Goal: Information Seeking & Learning: Learn about a topic

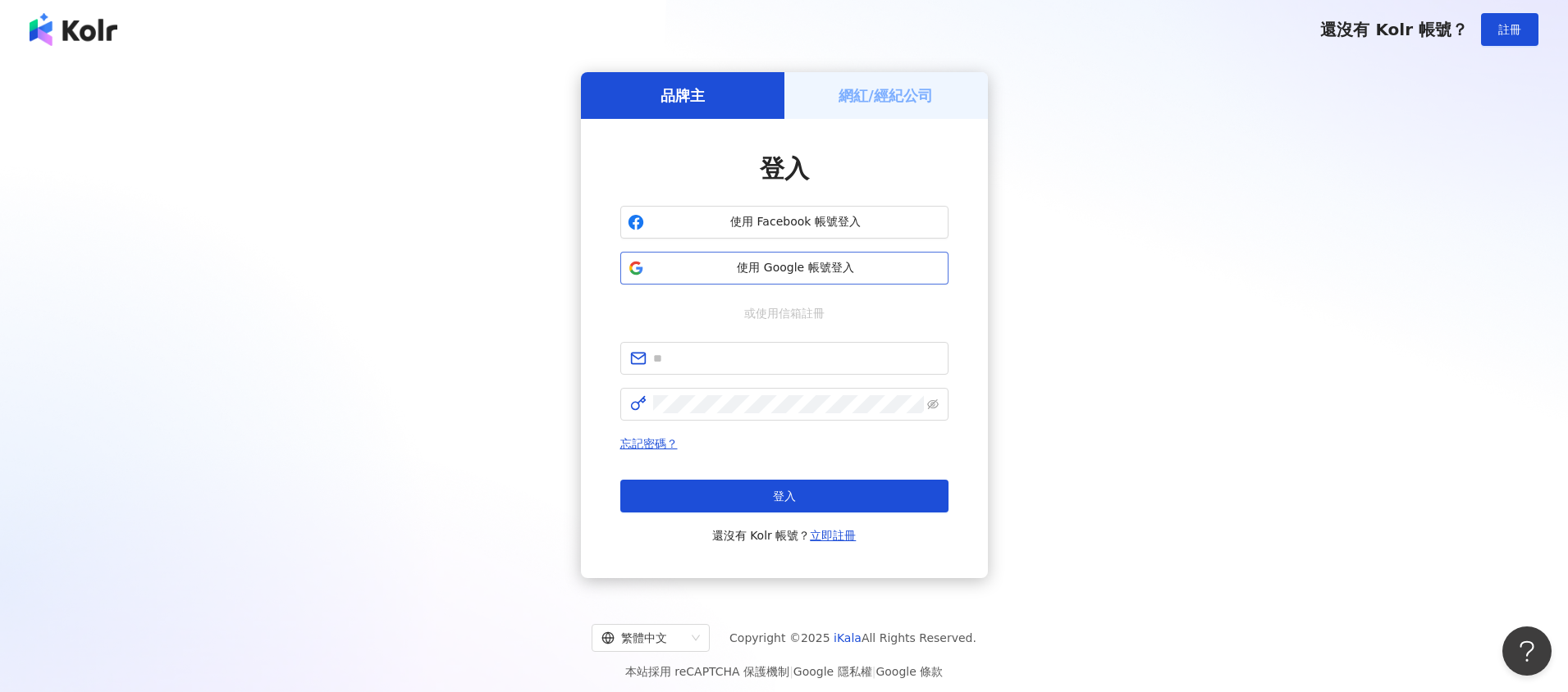
click at [781, 270] on span "使用 Google 帳號登入" at bounding box center [795, 268] width 290 height 16
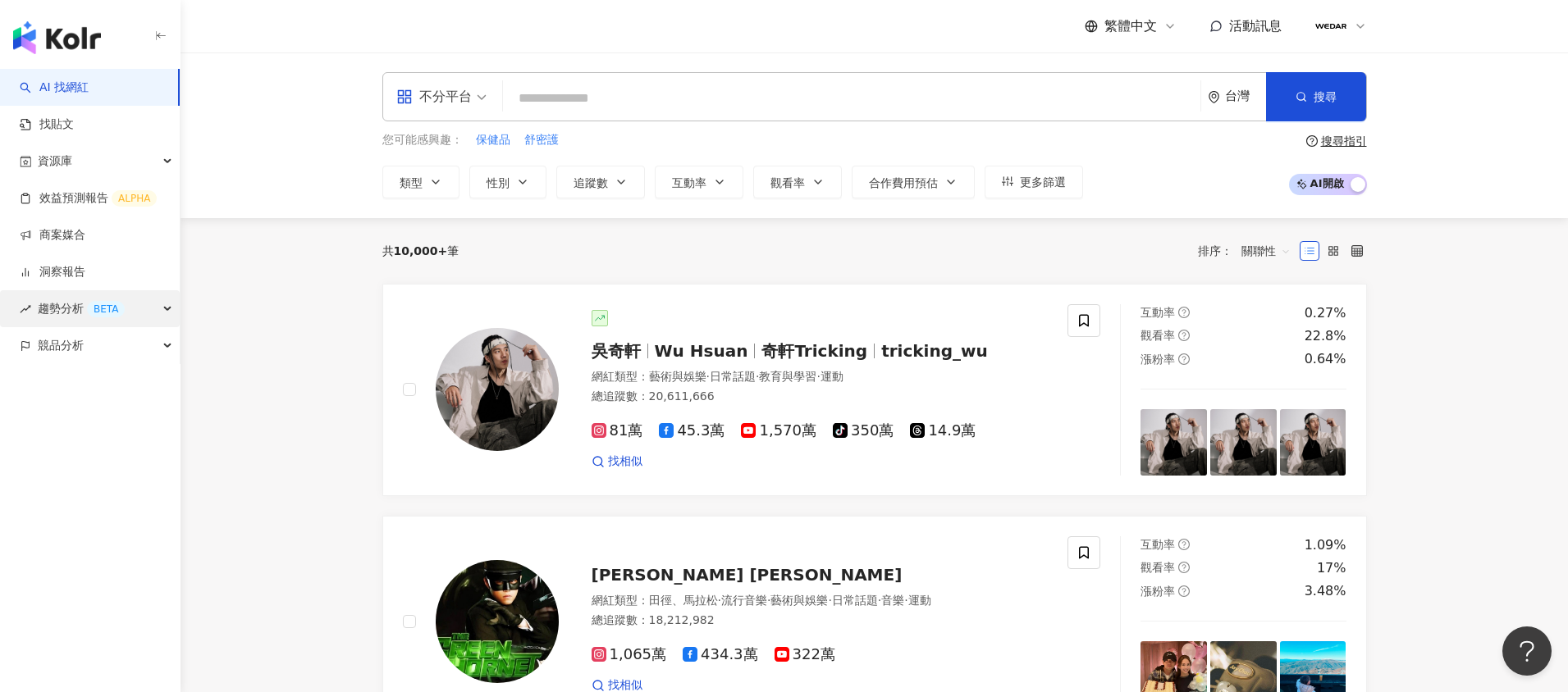
click at [92, 311] on div "BETA" at bounding box center [106, 309] width 38 height 16
click at [108, 377] on link "Hashtag 監測" at bounding box center [76, 382] width 74 height 16
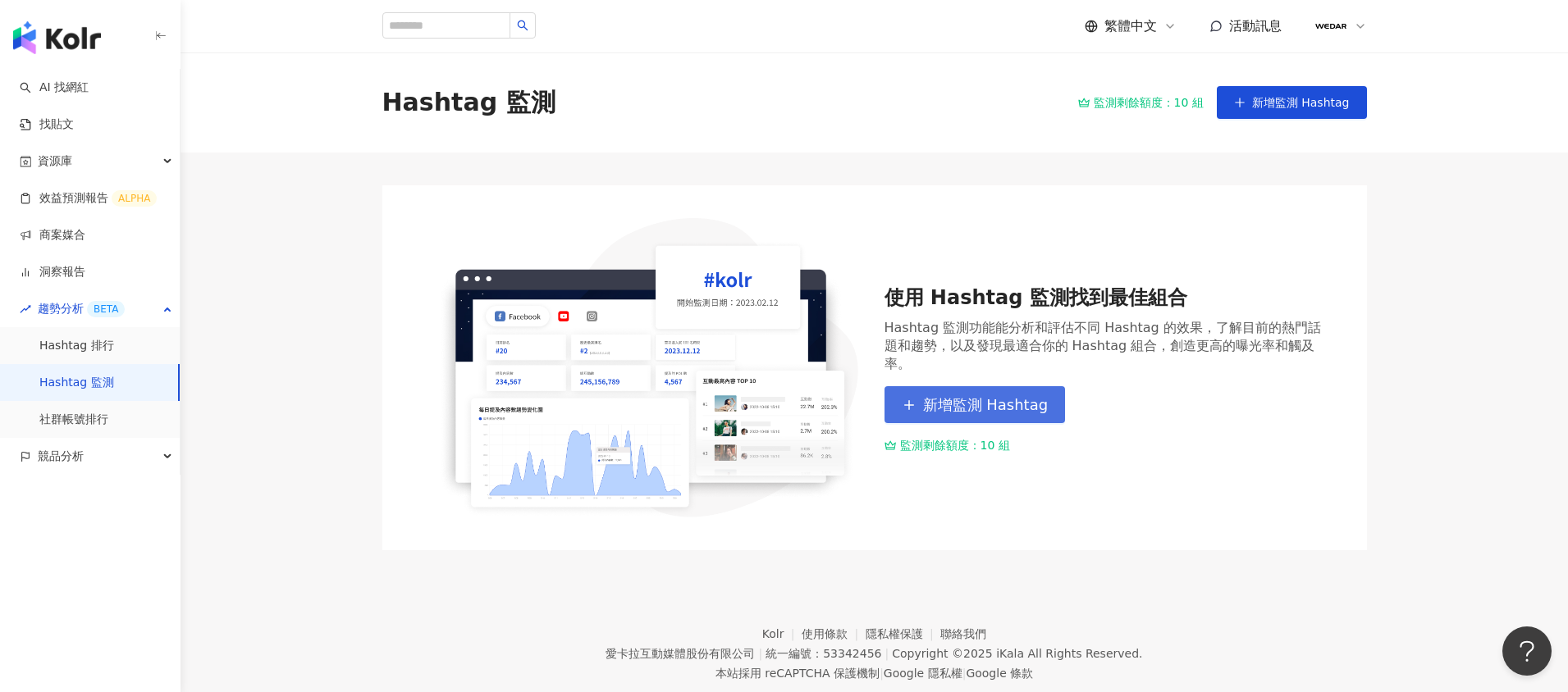
click at [1002, 399] on span "新增監測 Hashtag" at bounding box center [985, 405] width 126 height 18
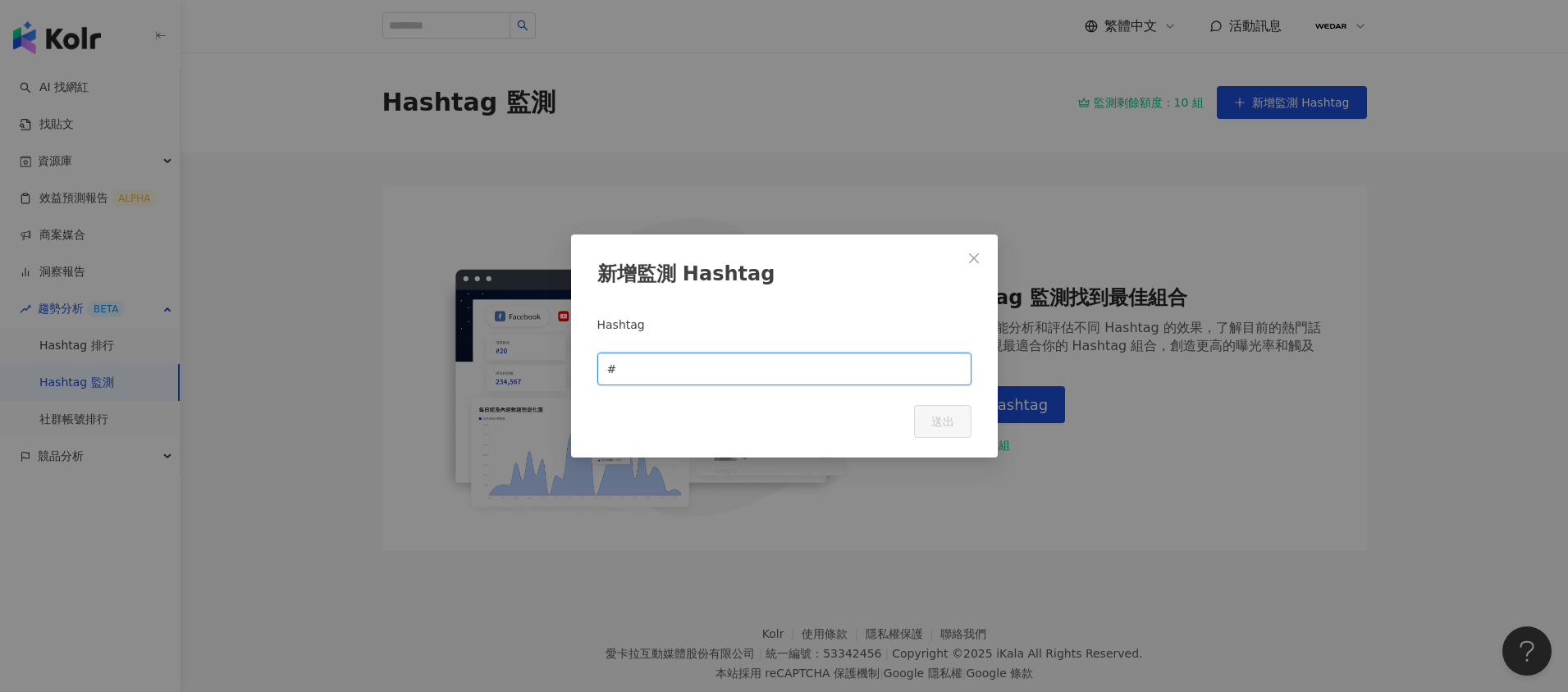
click at [692, 376] on input "text" at bounding box center [790, 369] width 342 height 18
type input "*****"
click at [923, 428] on button "送出" at bounding box center [942, 421] width 57 height 33
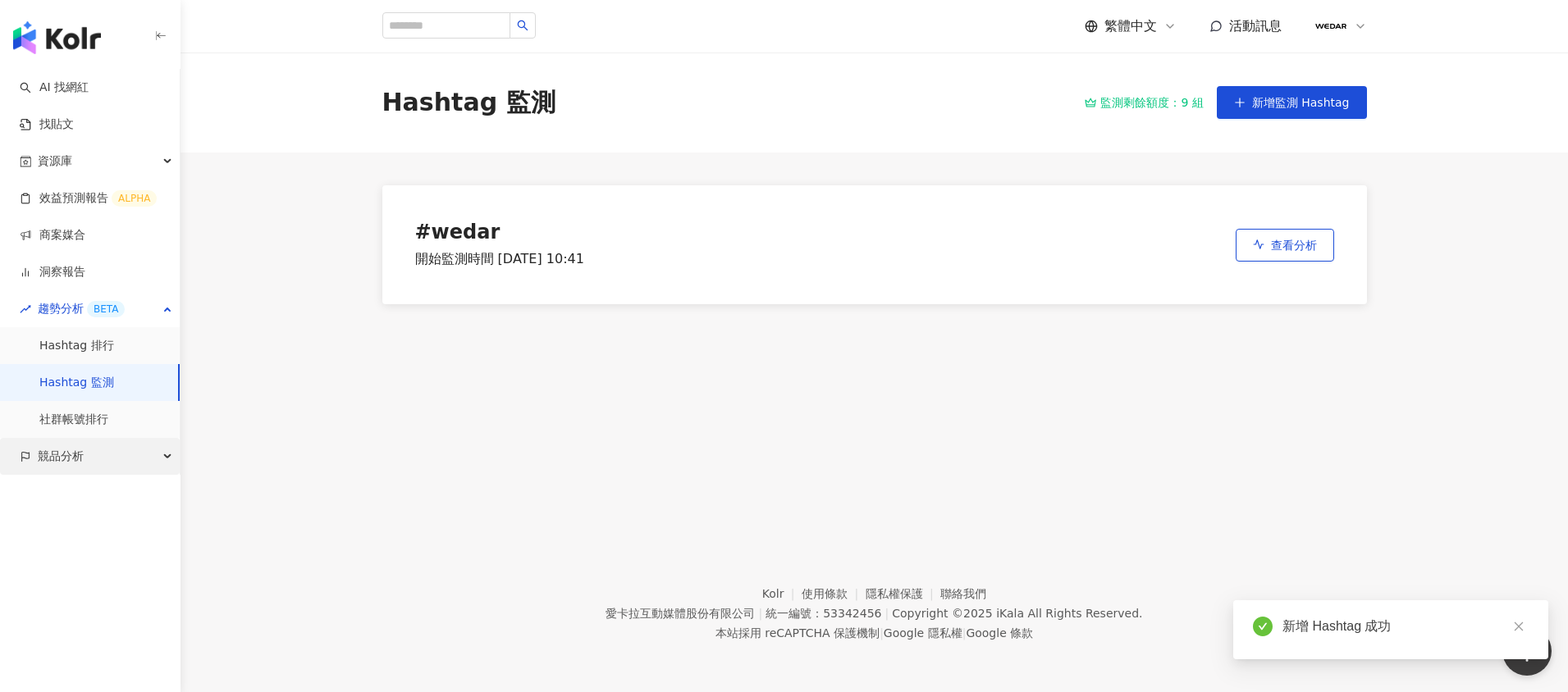
click at [73, 453] on span "競品分析" at bounding box center [61, 456] width 46 height 37
click at [102, 501] on link "品牌帳號分析" at bounding box center [74, 493] width 69 height 16
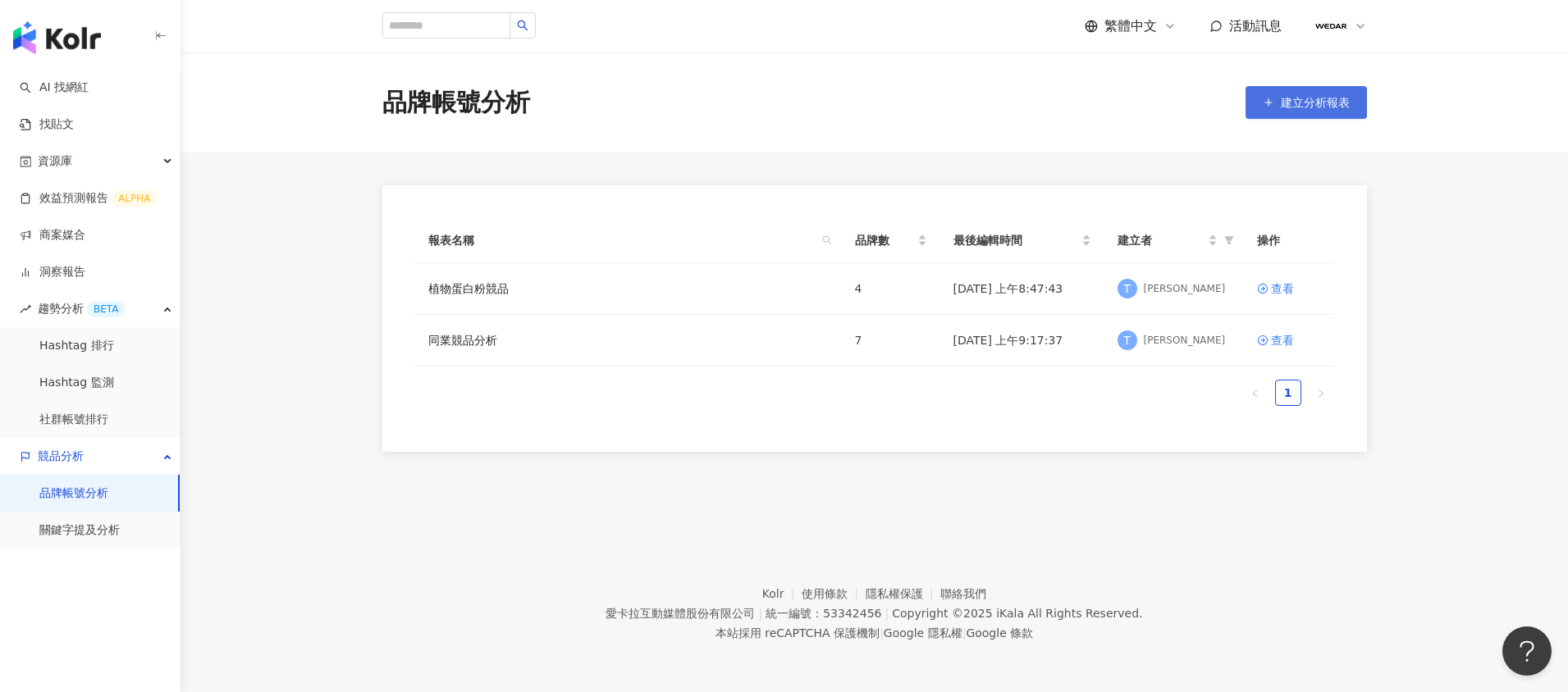
click at [1292, 109] on button "建立分析報表" at bounding box center [1306, 103] width 122 height 33
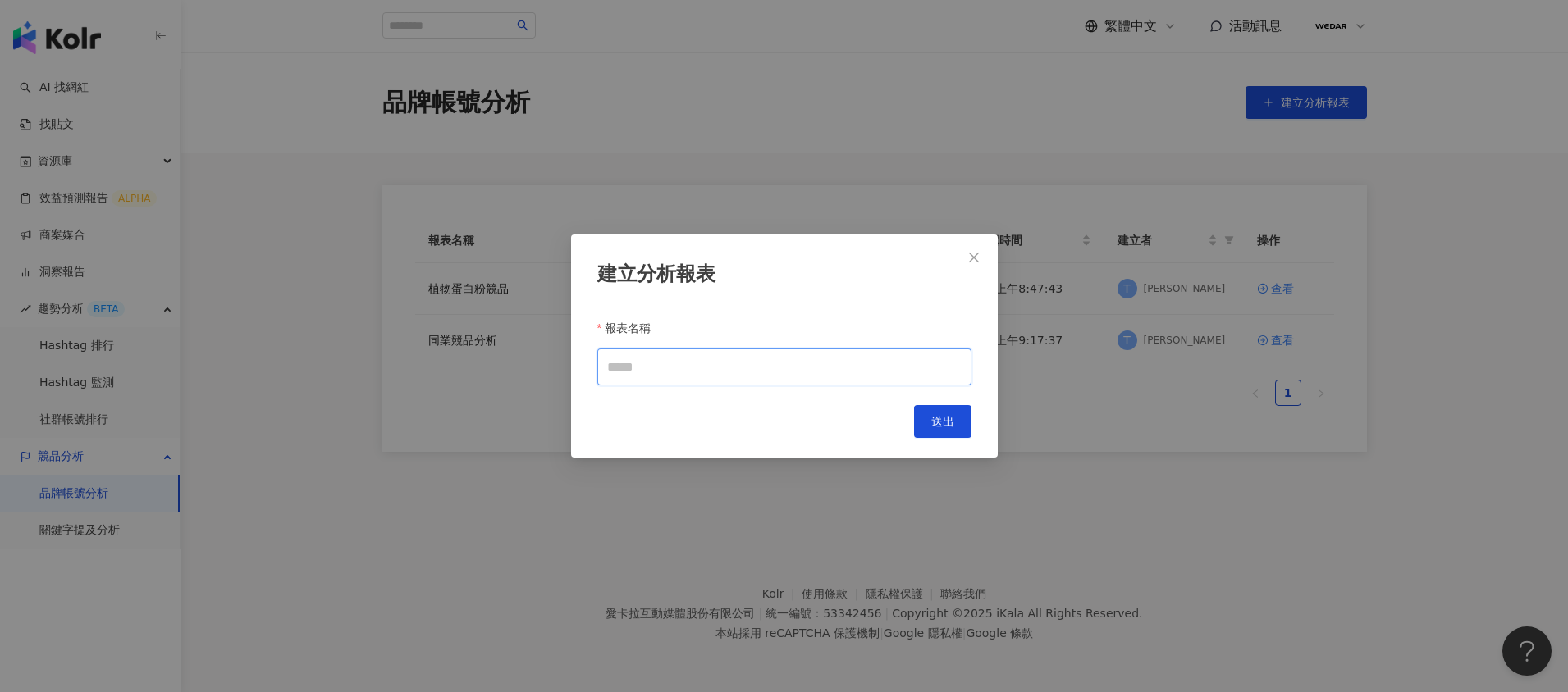
click at [671, 369] on input "報表名稱" at bounding box center [784, 366] width 374 height 37
type input "*"
drag, startPoint x: 697, startPoint y: 365, endPoint x: 442, endPoint y: 358, distance: 255.1
click at [446, 358] on div "建立分析報表 報表名稱 ***** Cancel 送出" at bounding box center [784, 346] width 1568 height 692
type input "*****"
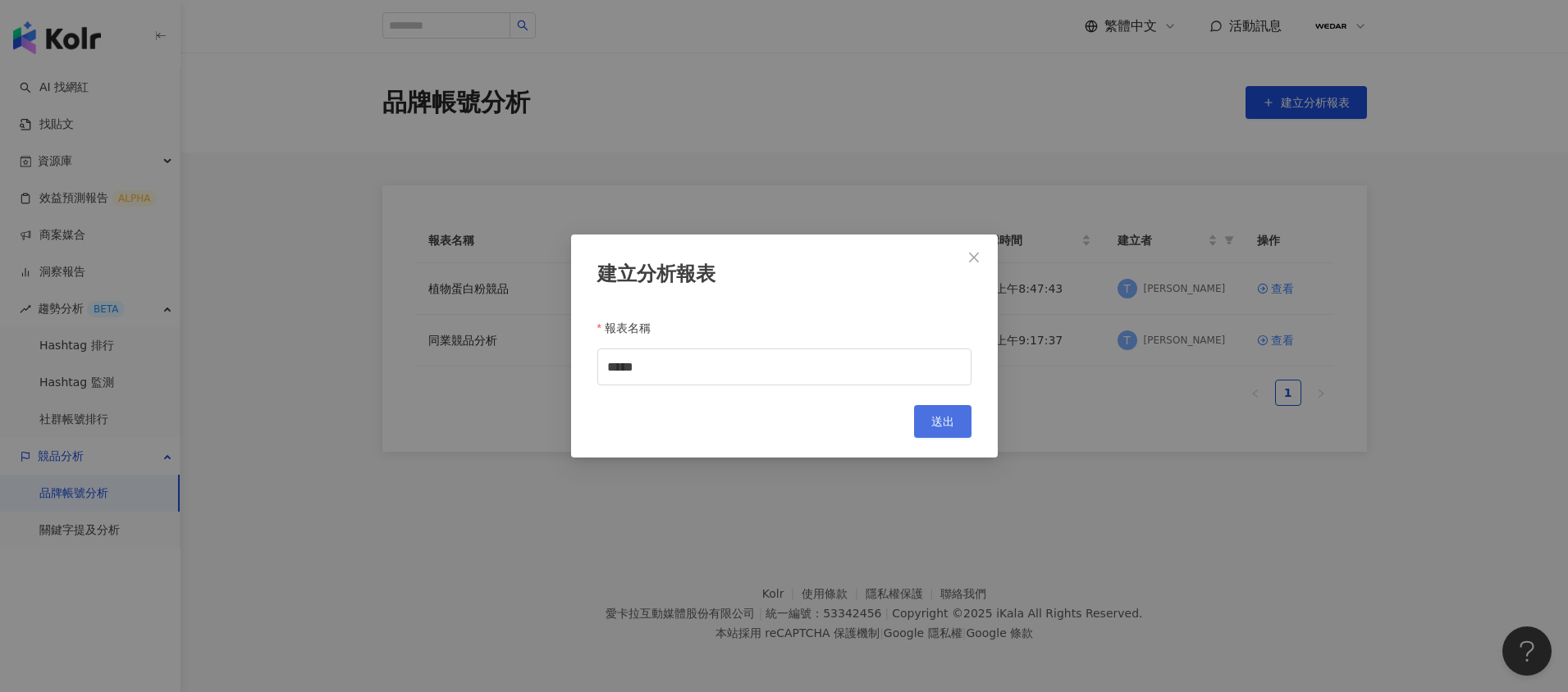
click at [941, 423] on span "送出" at bounding box center [942, 421] width 23 height 13
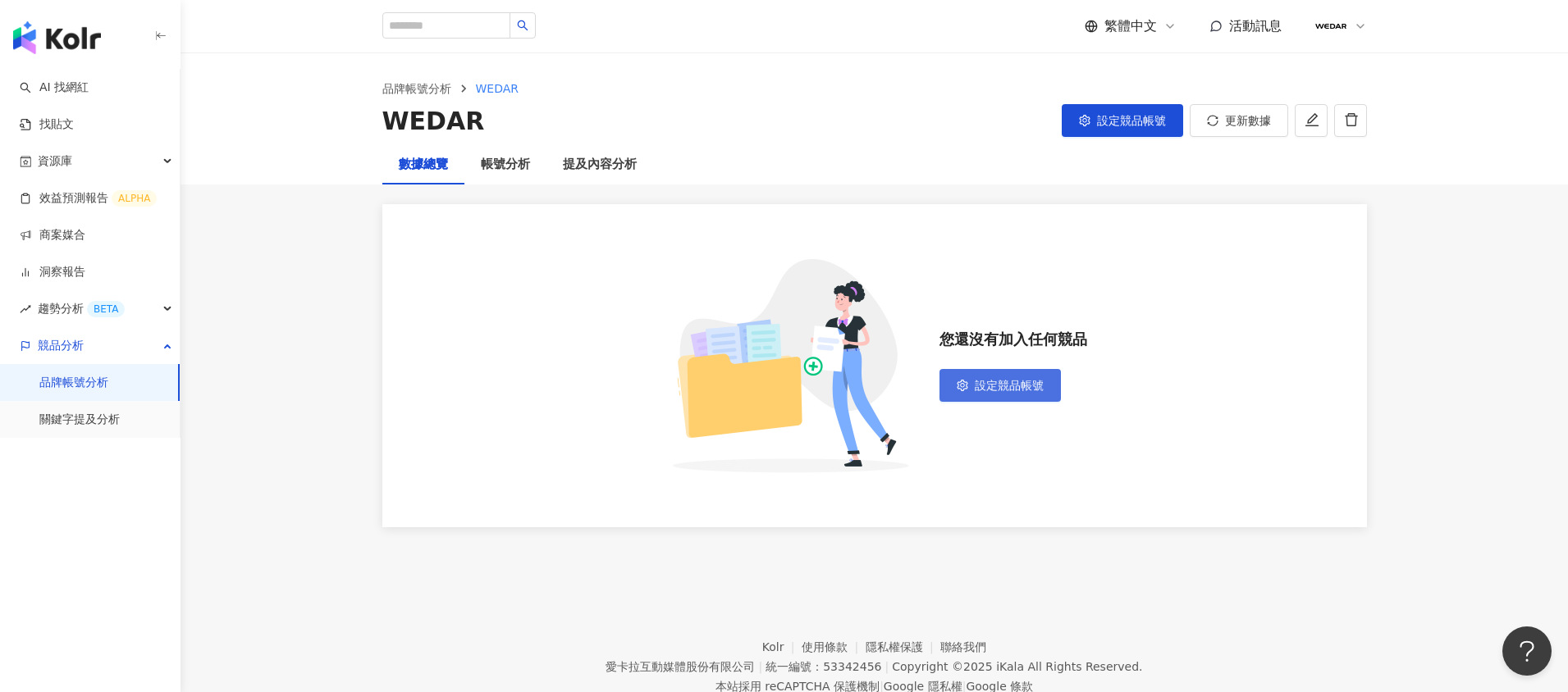
click at [968, 386] on button "設定競品帳號" at bounding box center [1000, 385] width 122 height 33
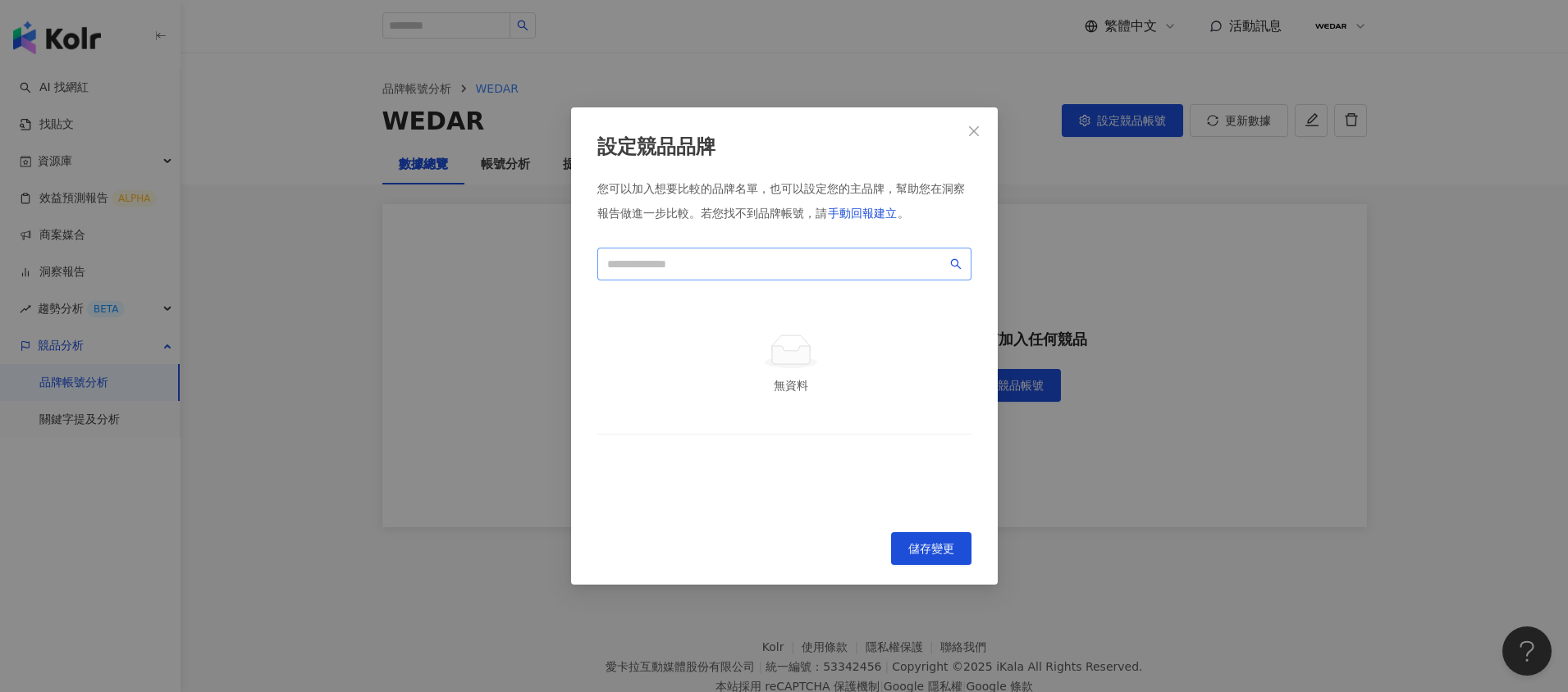
click at [737, 251] on span at bounding box center [784, 263] width 374 height 33
paste input "*****"
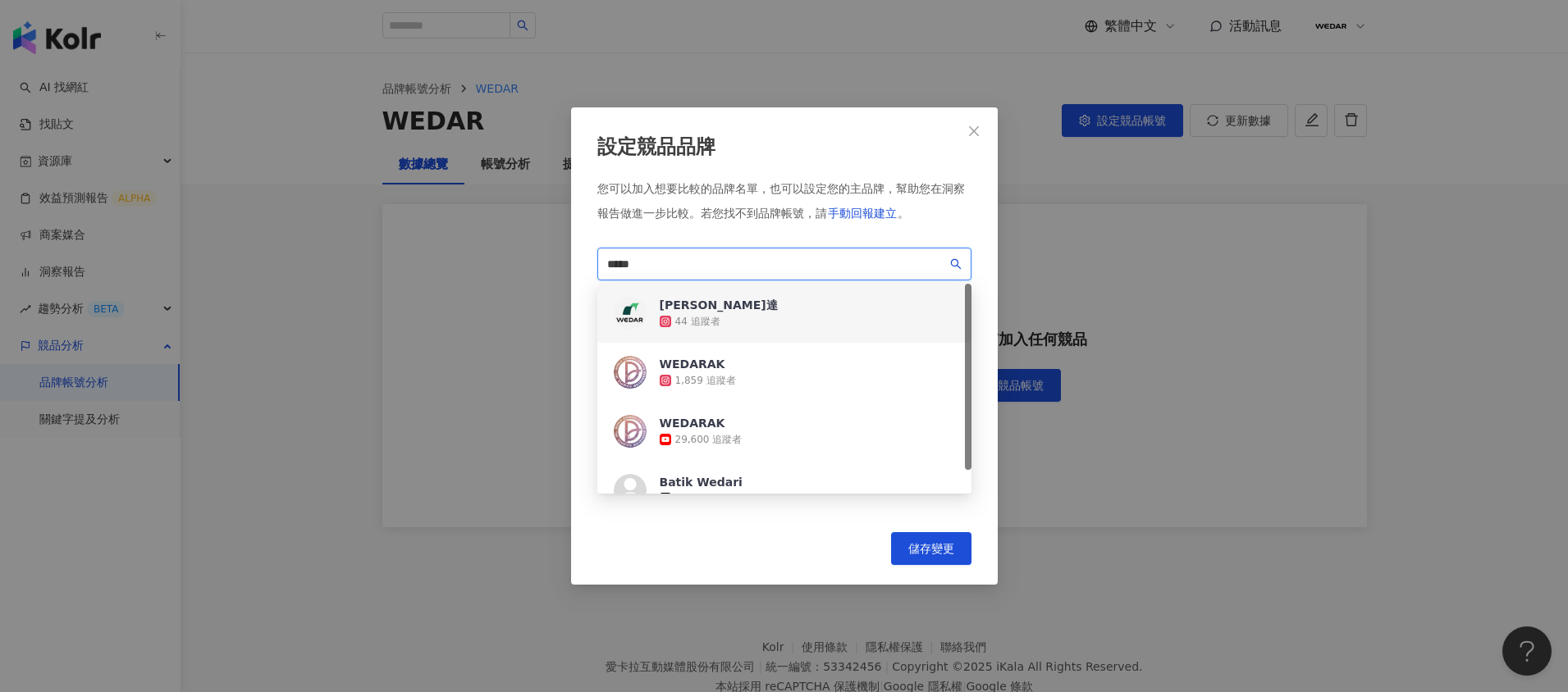
click at [797, 313] on div "[PERSON_NAME]達 44 追蹤者" at bounding box center [784, 313] width 374 height 59
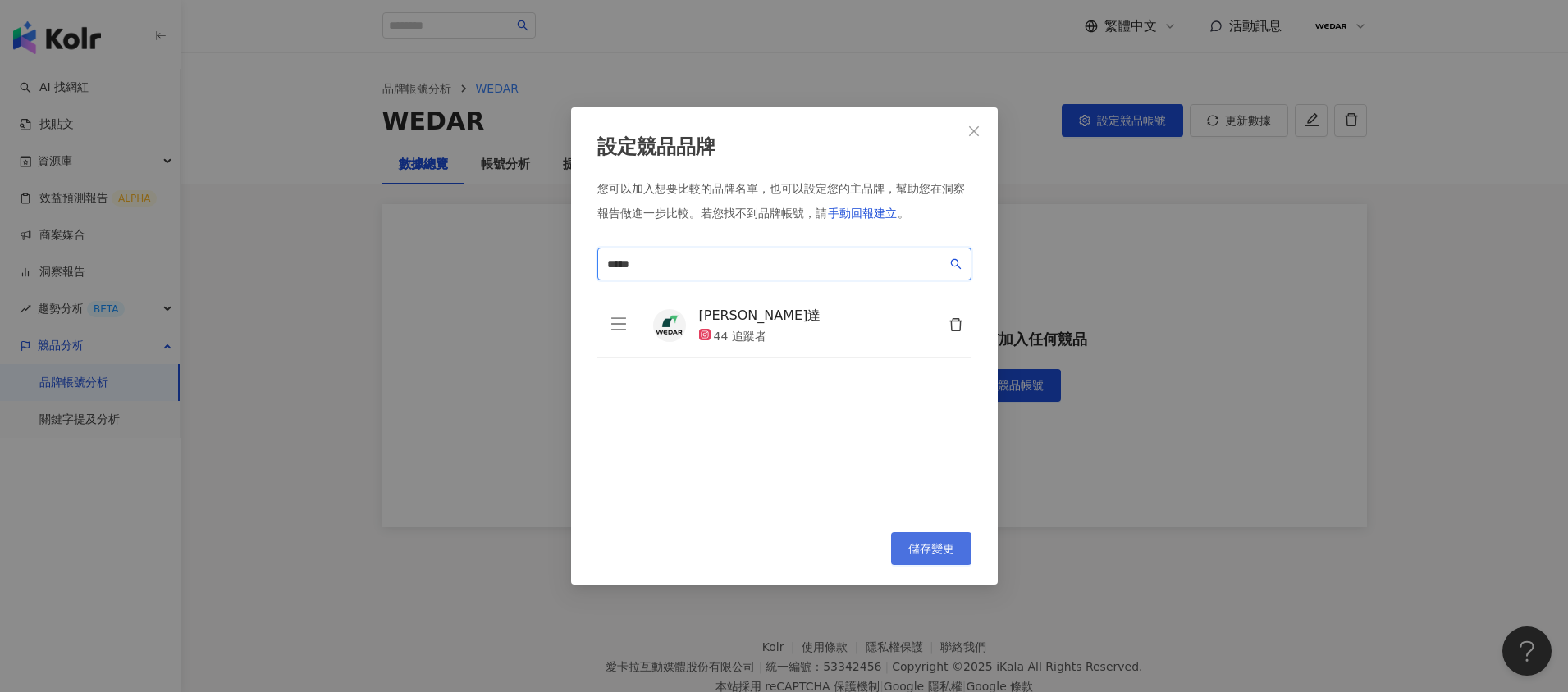
type input "*****"
click at [941, 553] on span "儲存變更" at bounding box center [931, 548] width 46 height 13
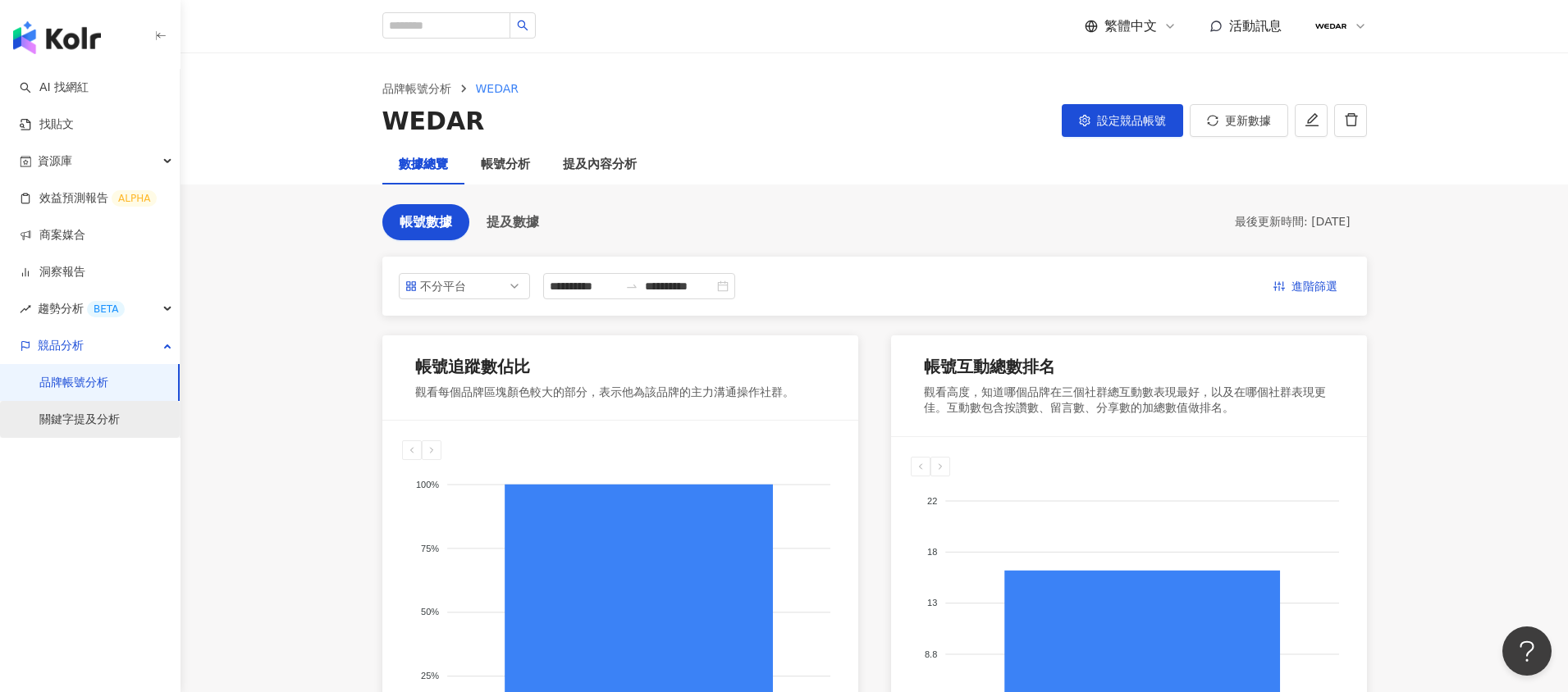
click at [103, 413] on link "關鍵字提及分析" at bounding box center [80, 419] width 80 height 16
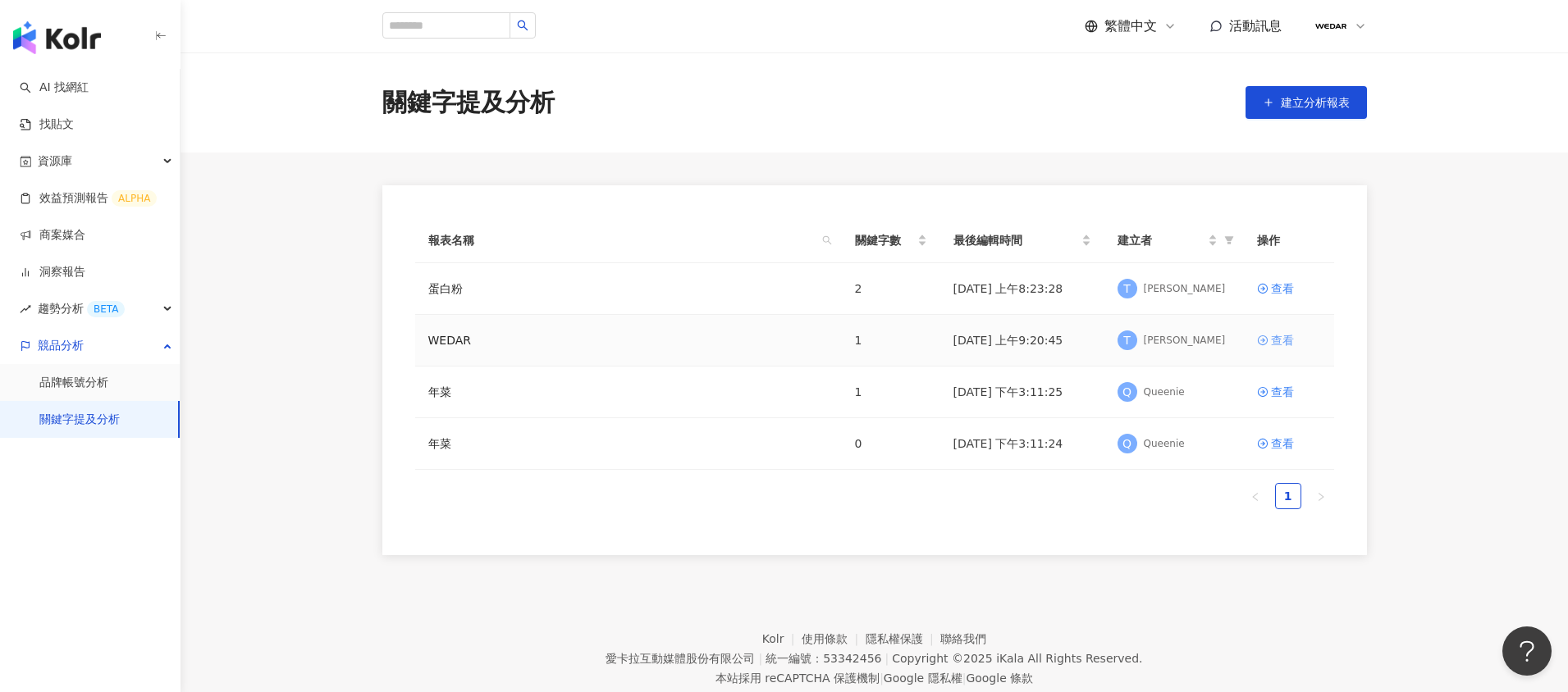
click at [1274, 340] on div "查看" at bounding box center [1282, 340] width 23 height 18
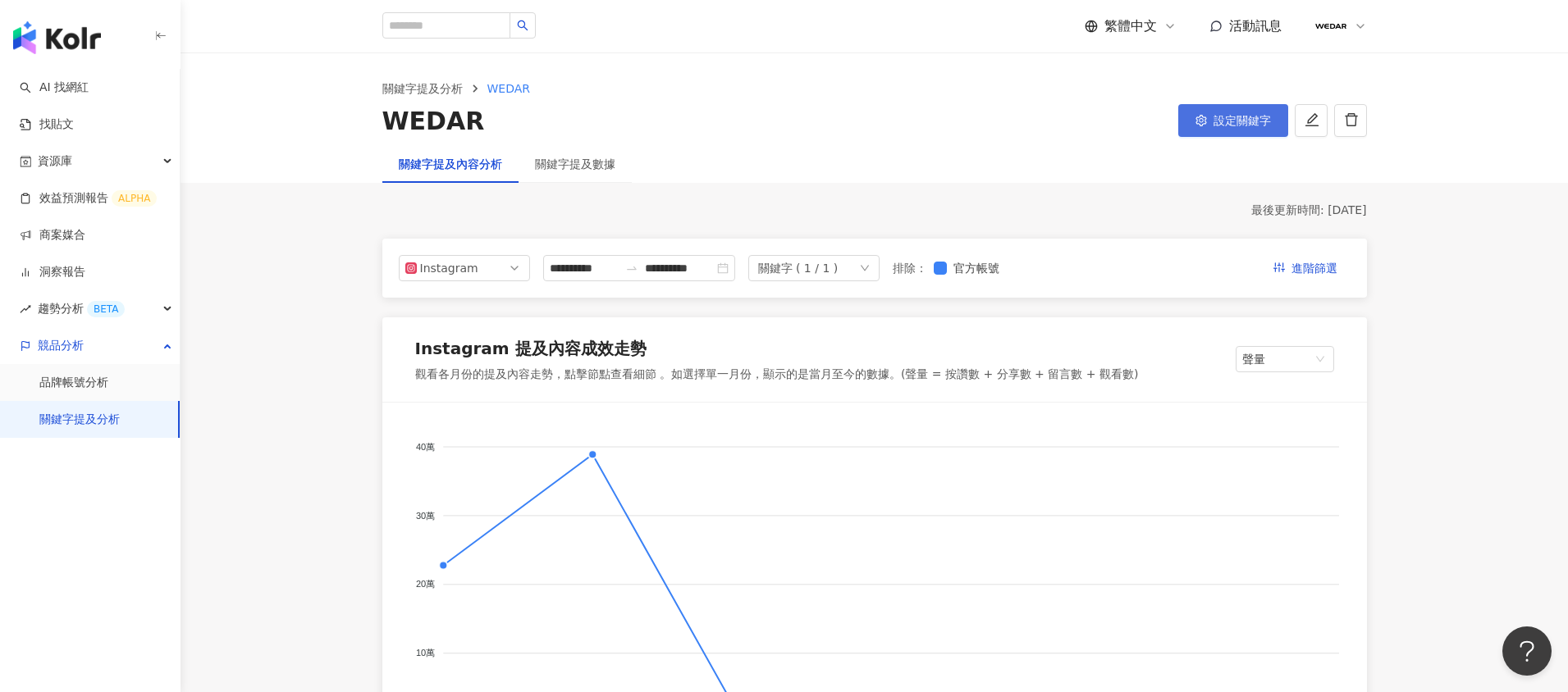
click at [1263, 125] on span "設定關鍵字" at bounding box center [1241, 120] width 57 height 13
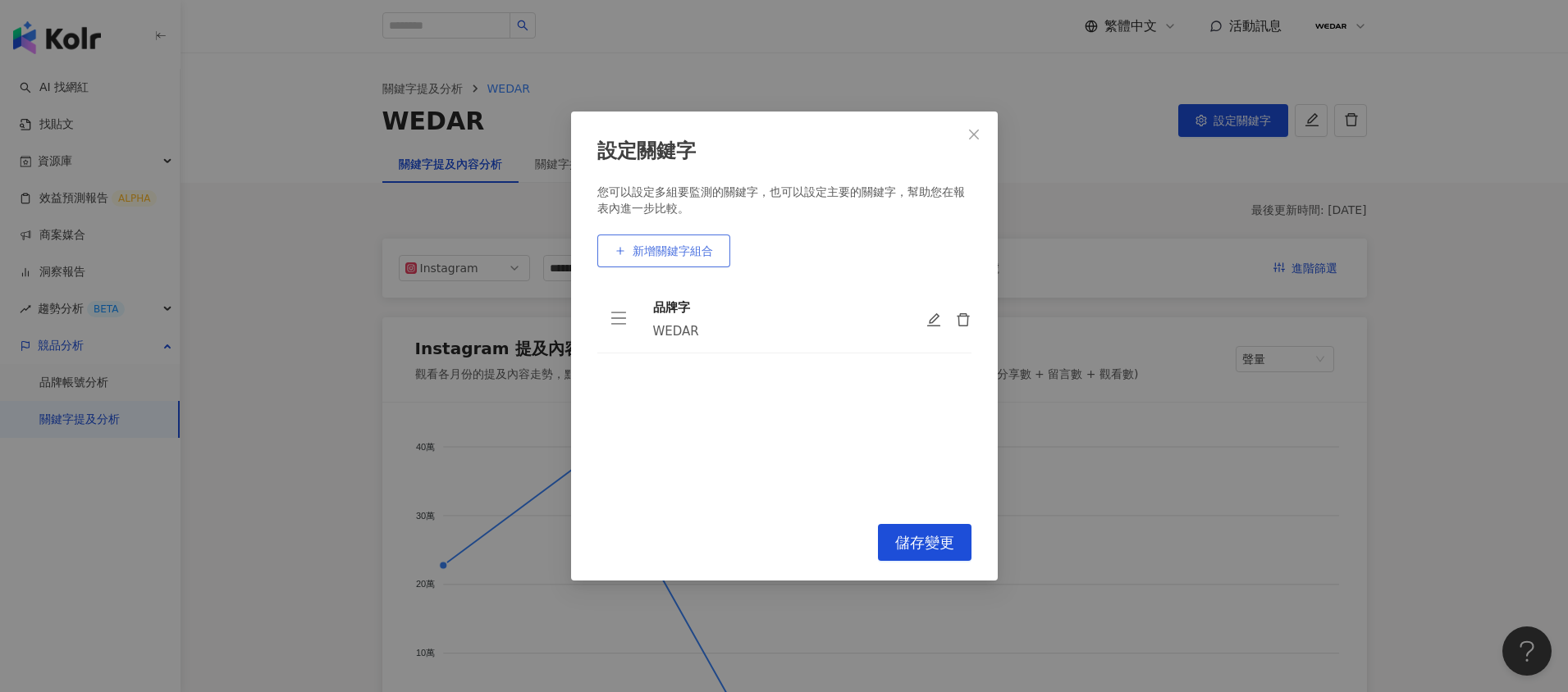
click at [651, 266] on button "新增關鍵字組合" at bounding box center [663, 251] width 133 height 33
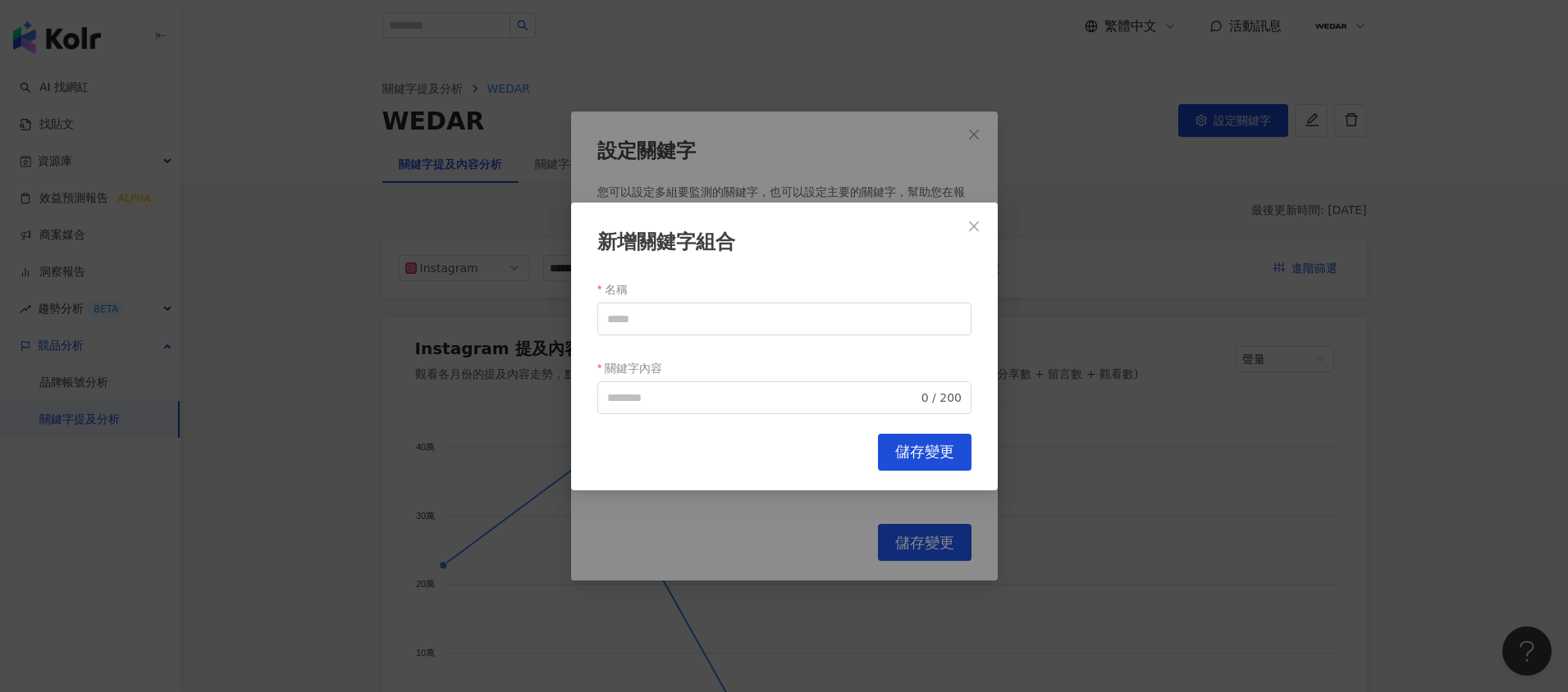
click at [656, 253] on div "新增關鍵字組合" at bounding box center [784, 242] width 374 height 28
click at [673, 325] on input "名稱" at bounding box center [784, 318] width 374 height 33
type input "*"
click at [714, 315] on input "*" at bounding box center [784, 318] width 374 height 33
click at [971, 226] on icon "close" at bounding box center [973, 225] width 13 height 13
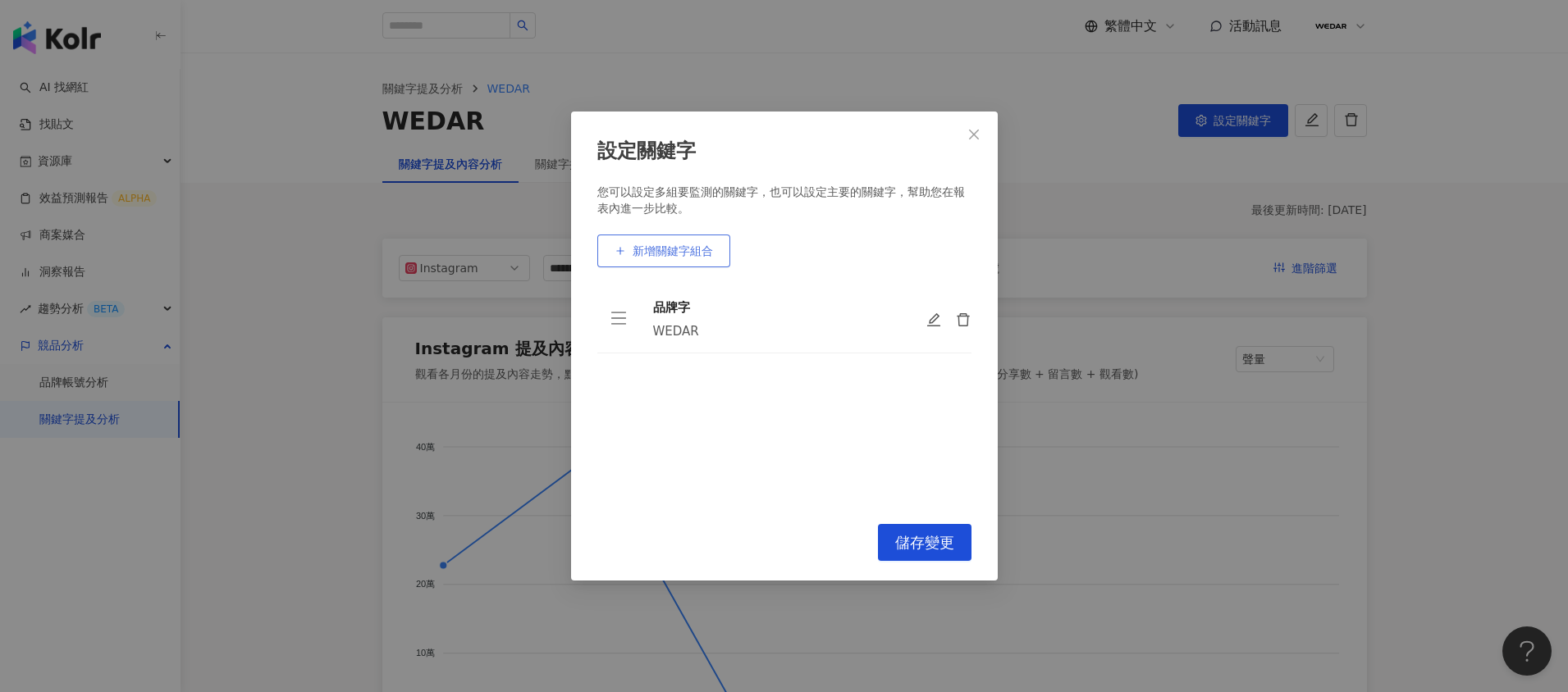
click at [641, 251] on span "新增關鍵字組合" at bounding box center [673, 251] width 80 height 13
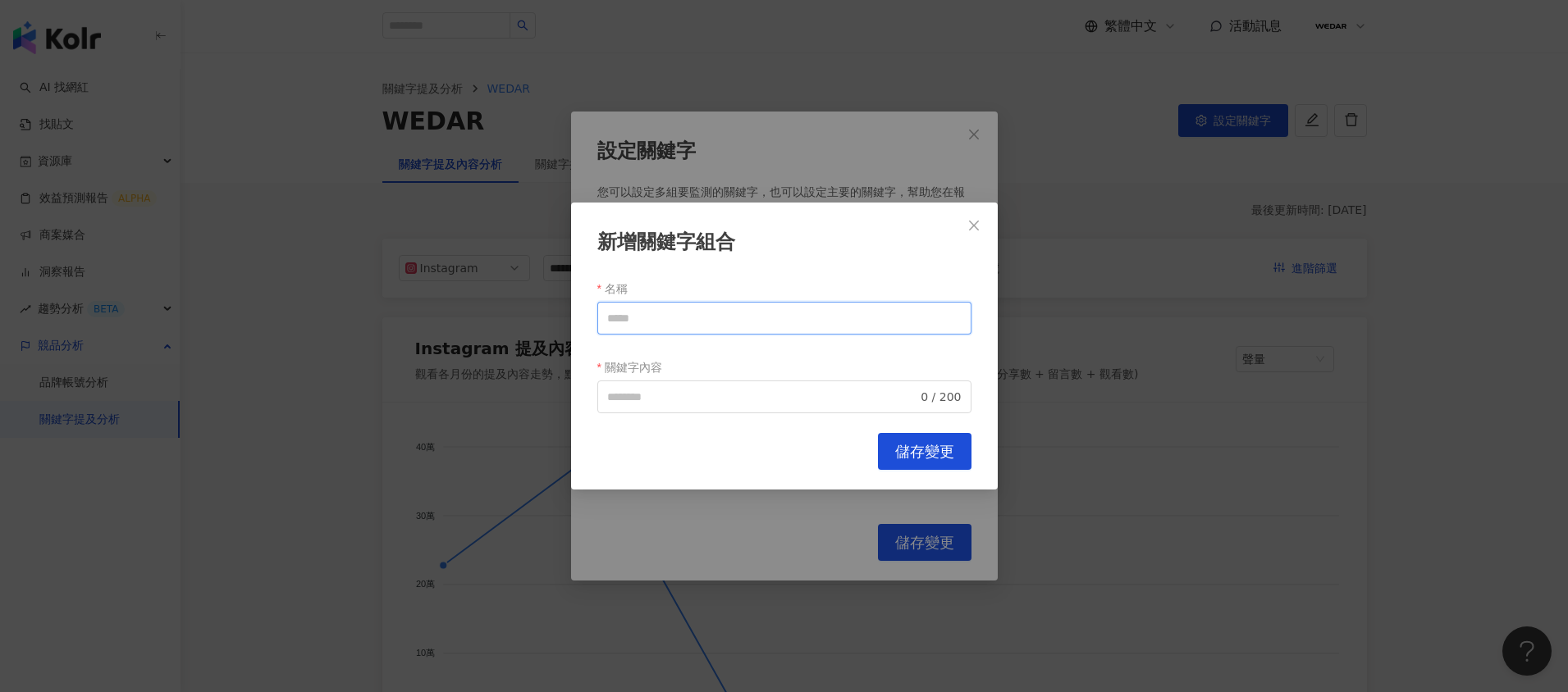
click at [734, 321] on input "名稱" at bounding box center [784, 318] width 374 height 33
click at [973, 227] on icon "close" at bounding box center [973, 225] width 13 height 13
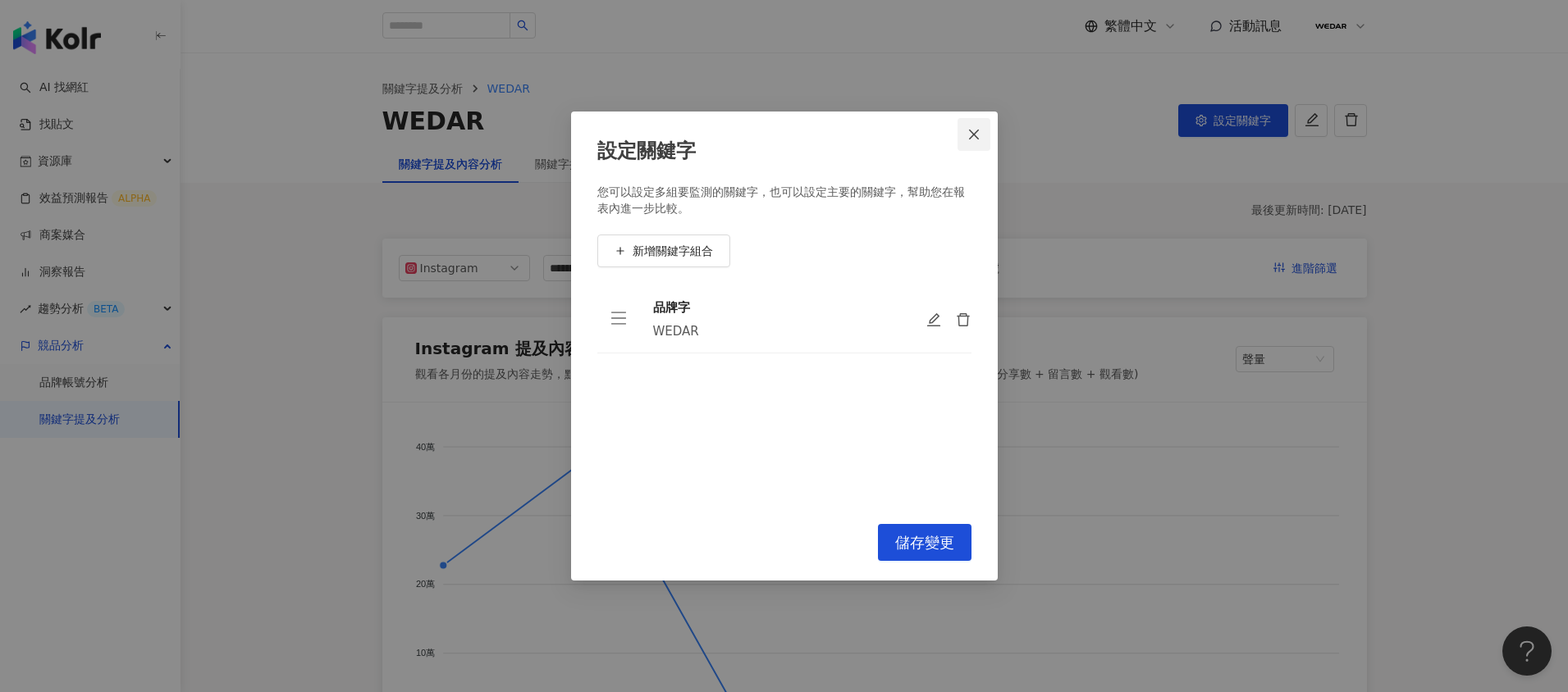
click at [977, 132] on icon "close" at bounding box center [973, 134] width 13 height 13
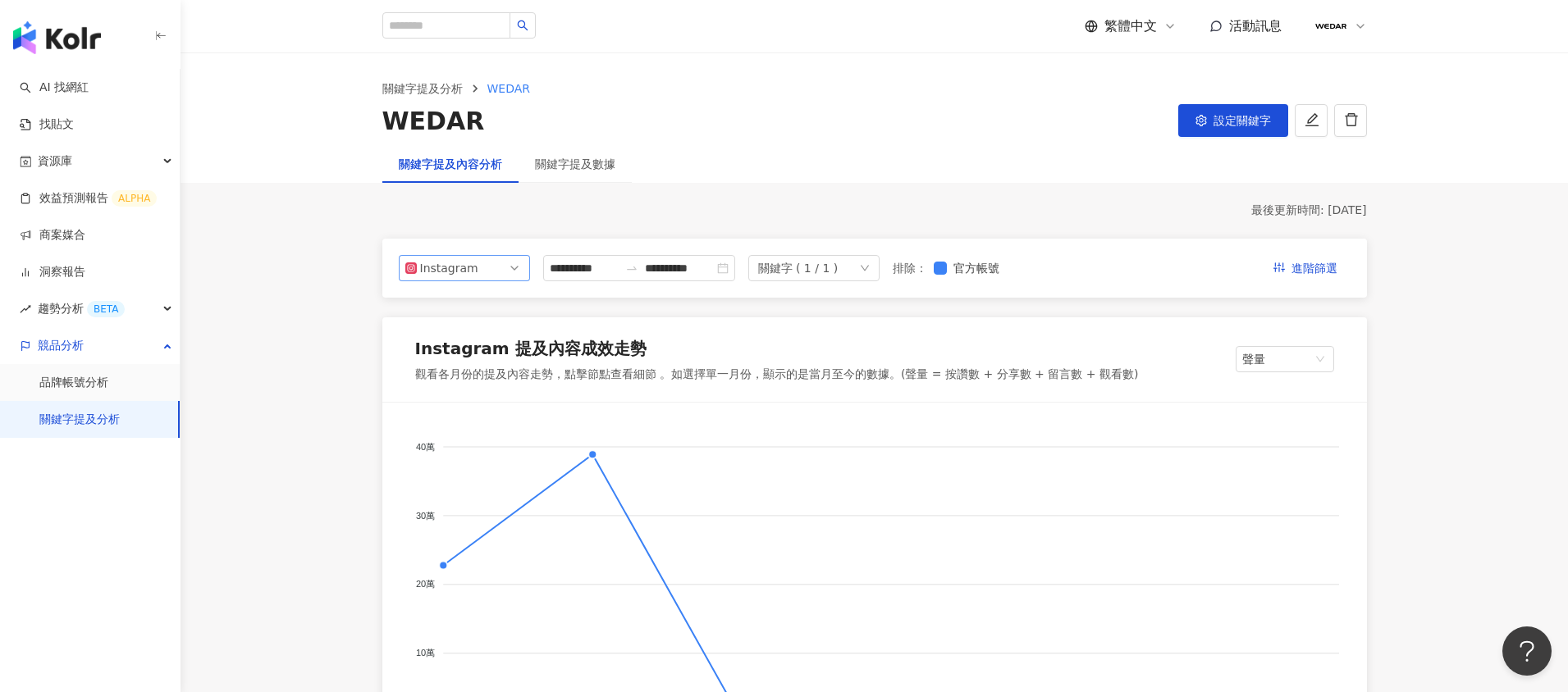
click at [464, 268] on div "Instagram" at bounding box center [447, 268] width 53 height 25
click at [465, 383] on div "Threads" at bounding box center [453, 389] width 53 height 18
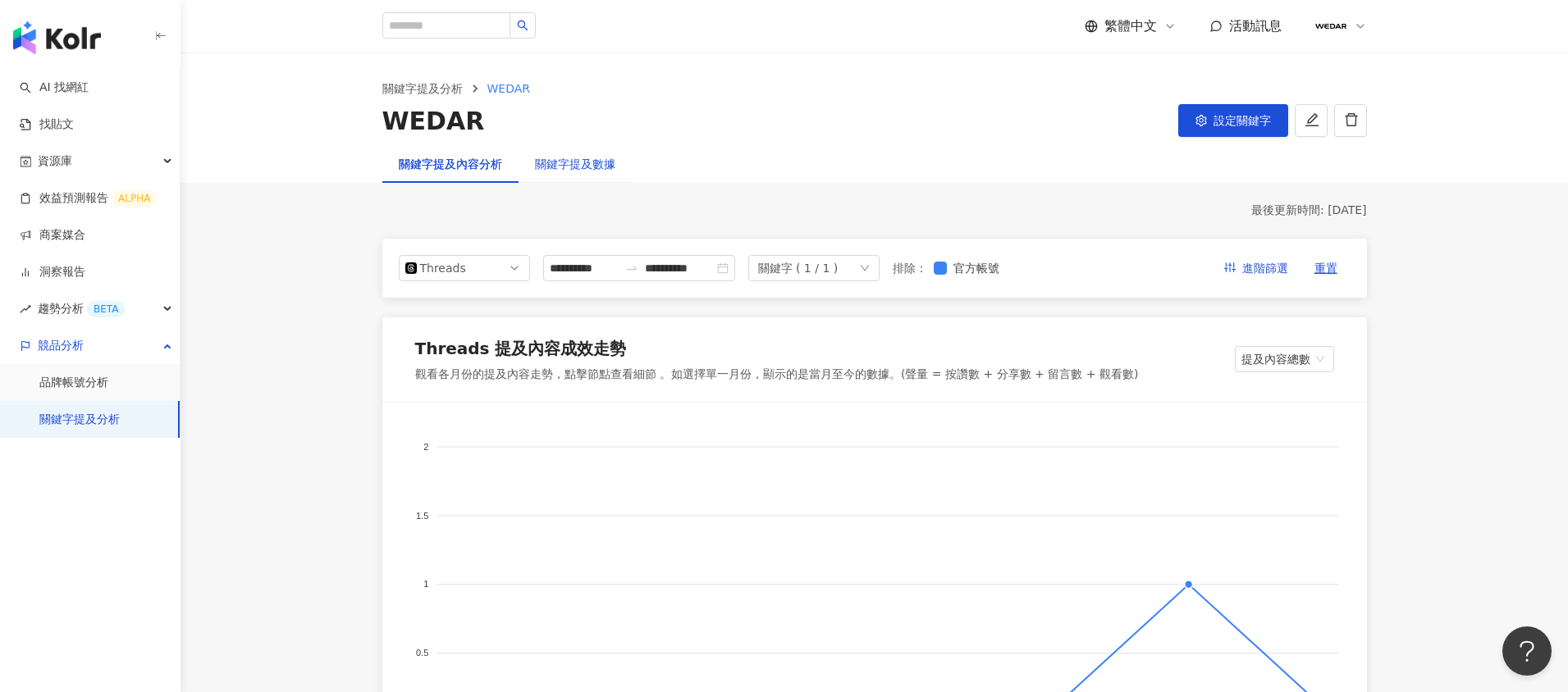
click at [537, 166] on div "關鍵字提及數據" at bounding box center [575, 163] width 80 height 18
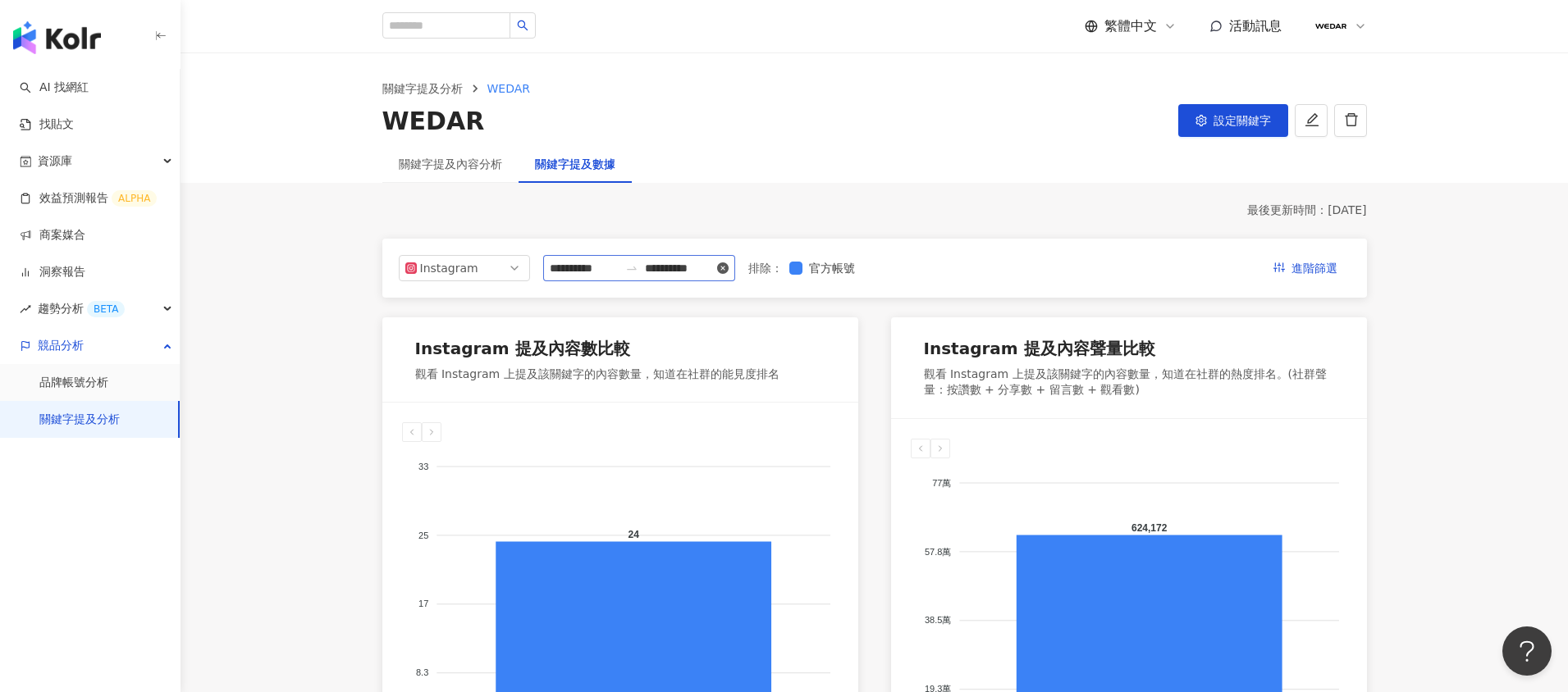
click at [728, 269] on icon "close-circle" at bounding box center [722, 268] width 11 height 11
click at [644, 269] on div at bounding box center [632, 268] width 27 height 13
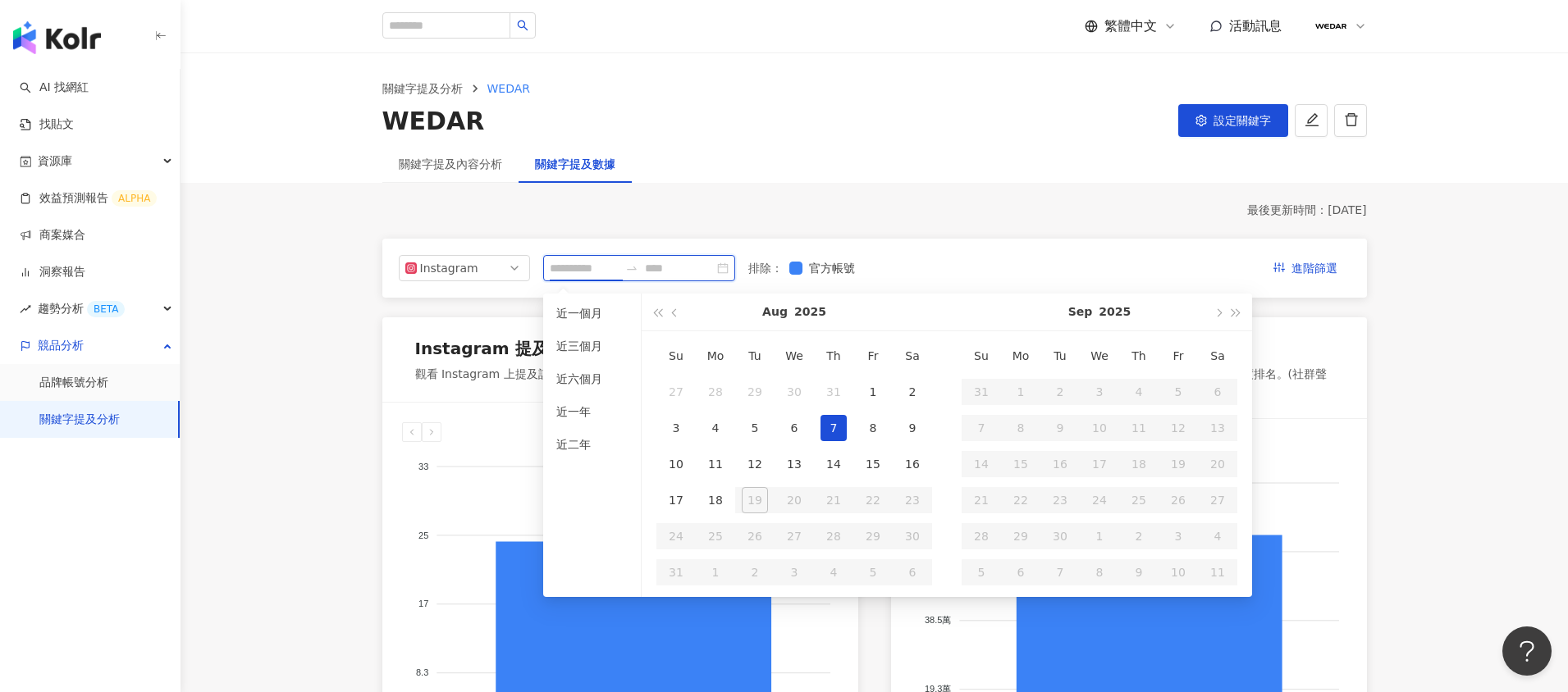
type input "**********"
click at [673, 311] on span "button" at bounding box center [676, 312] width 9 height 9
type input "**********"
click at [752, 395] on div "1" at bounding box center [754, 392] width 27 height 27
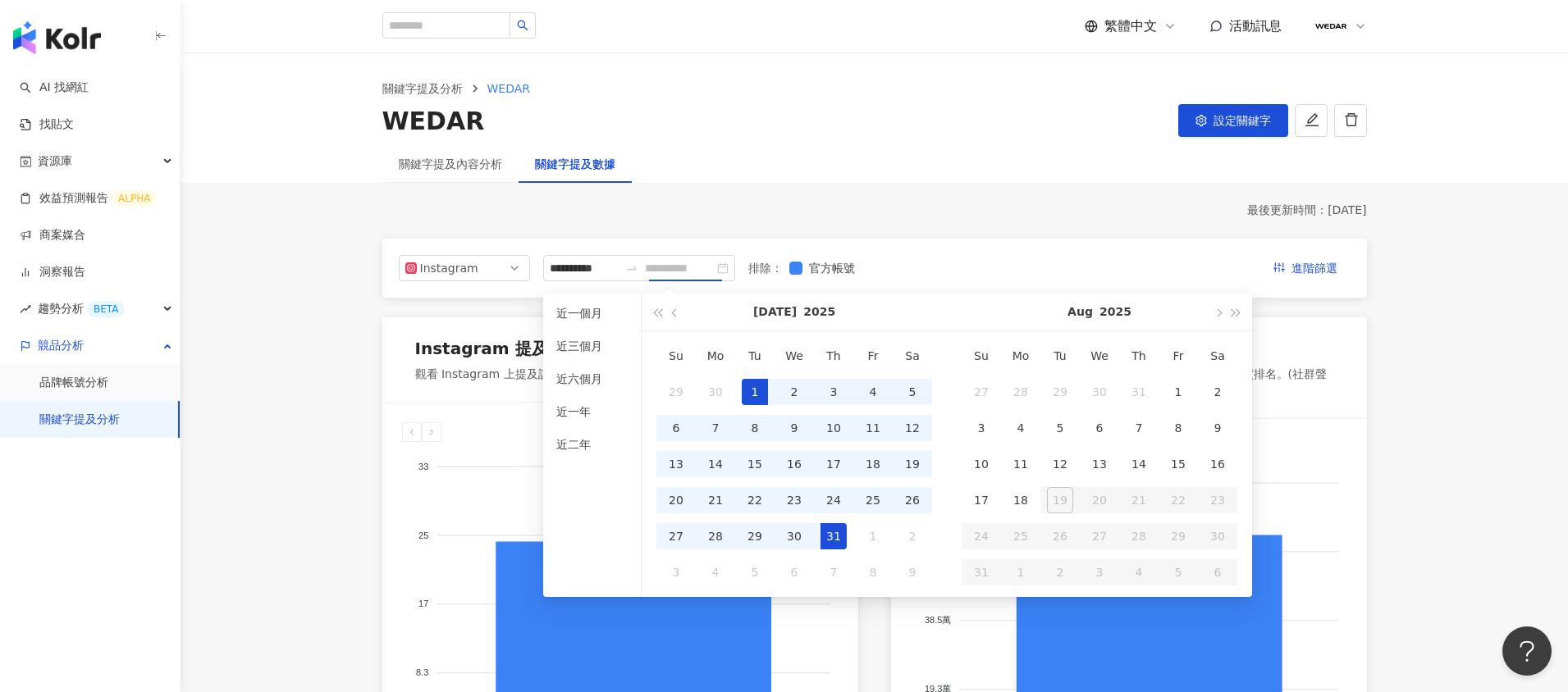
click at [829, 534] on div "31" at bounding box center [833, 535] width 27 height 27
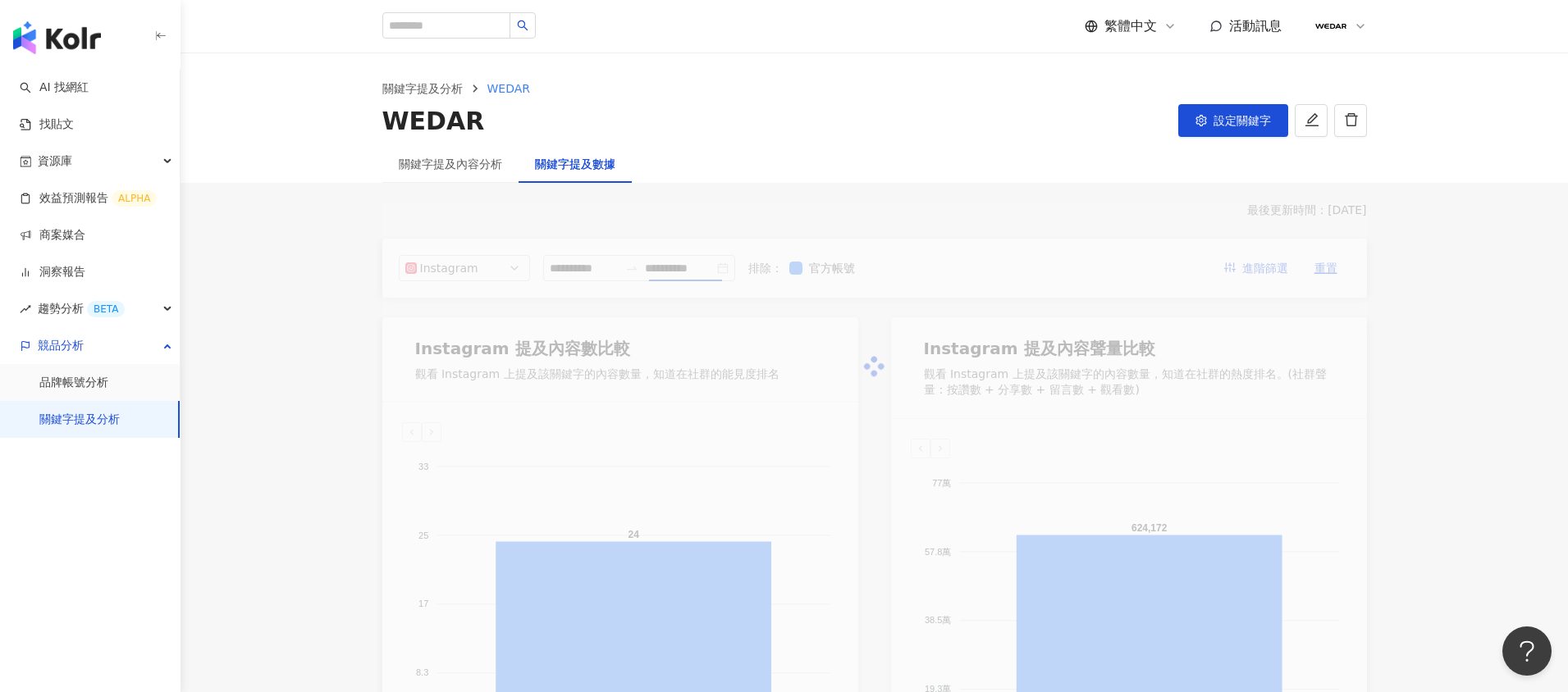
type input "**********"
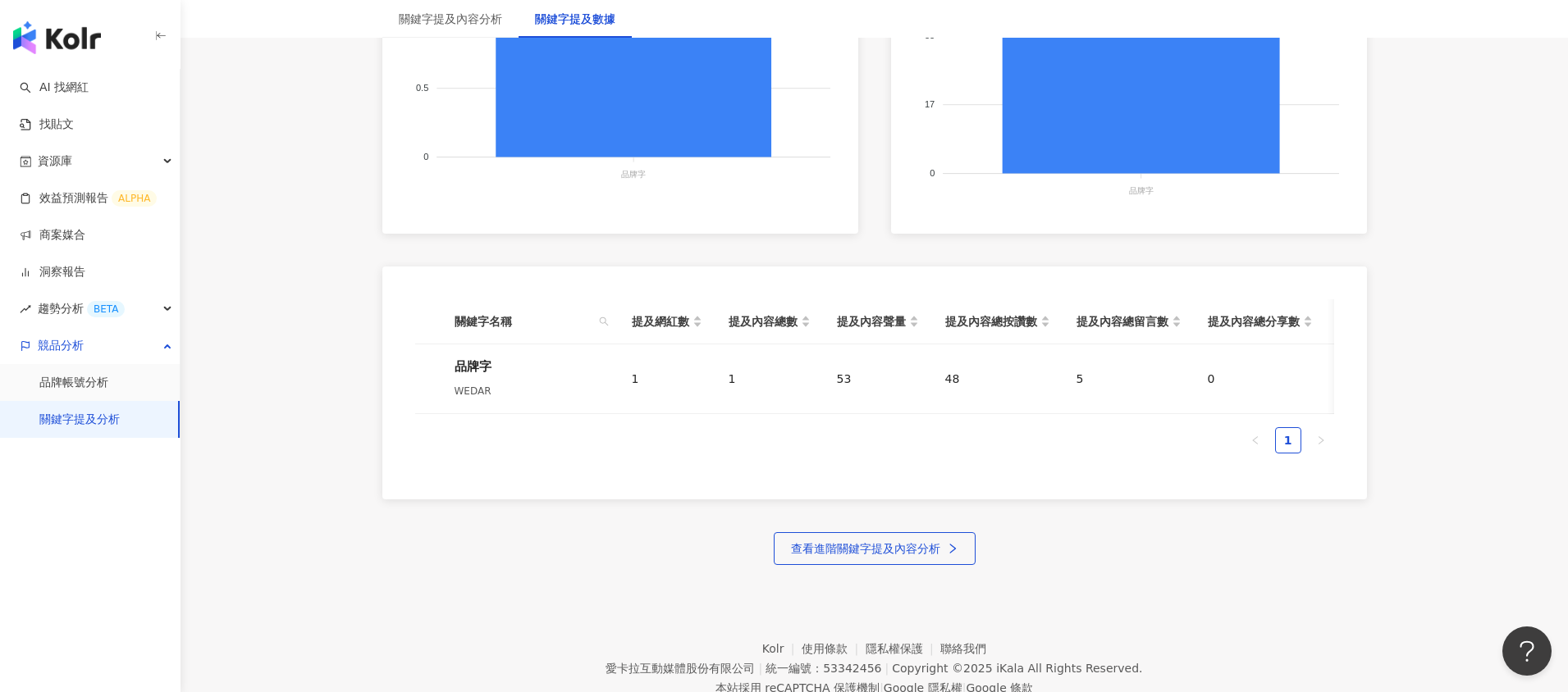
scroll to position [640, 0]
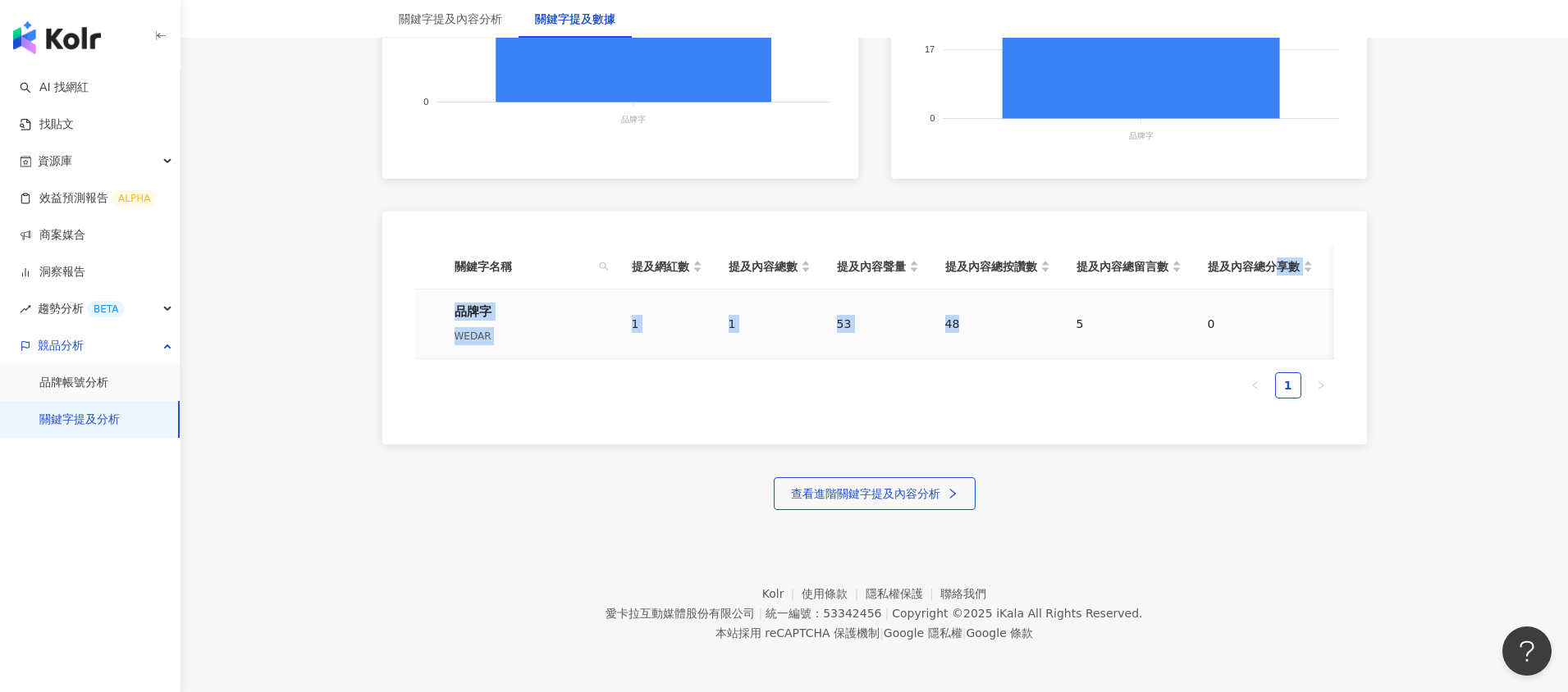
drag, startPoint x: 1272, startPoint y: 272, endPoint x: 1230, endPoint y: 389, distance: 124.3
click at [1066, 371] on div "關鍵字名稱 提及網紅數 提及內容總數 提及內容聲量 提及內容總按讚數 提及內容總留言數 提及內容總分享數 提及內容總互動數 提及內容總觀看數 品牌字 WEDA…" at bounding box center [874, 322] width 918 height 154
click at [636, 323] on div "1" at bounding box center [667, 323] width 70 height 18
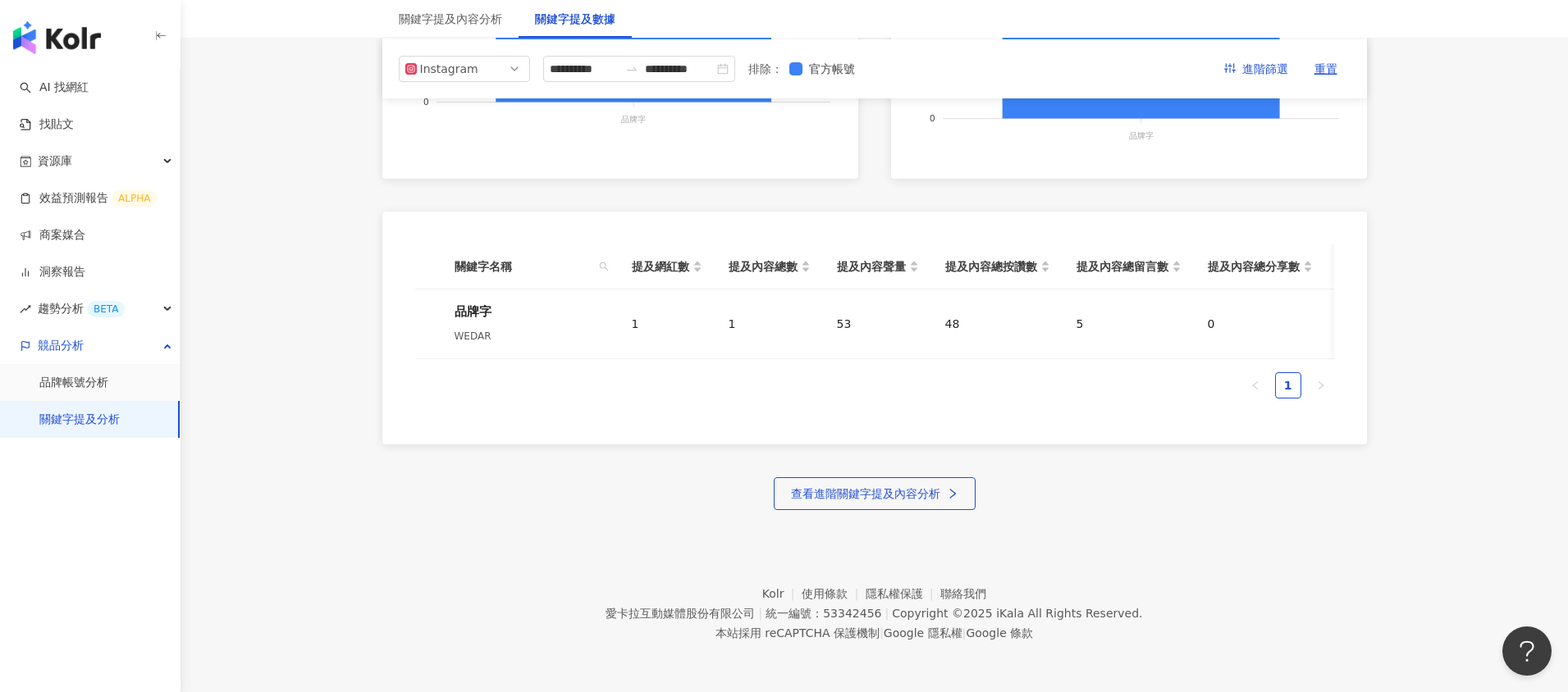
scroll to position [0, 0]
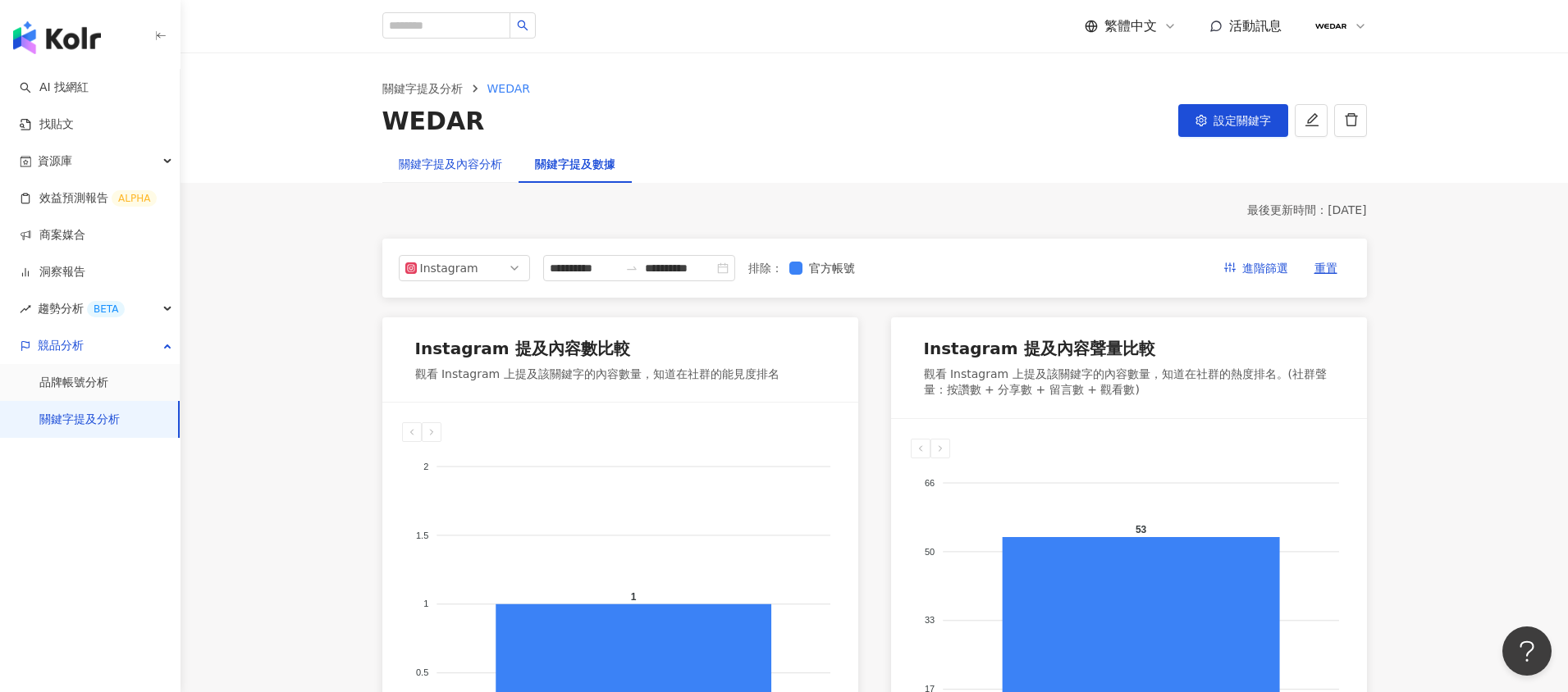
click at [404, 157] on div "關鍵字提及內容分析" at bounding box center [450, 163] width 104 height 18
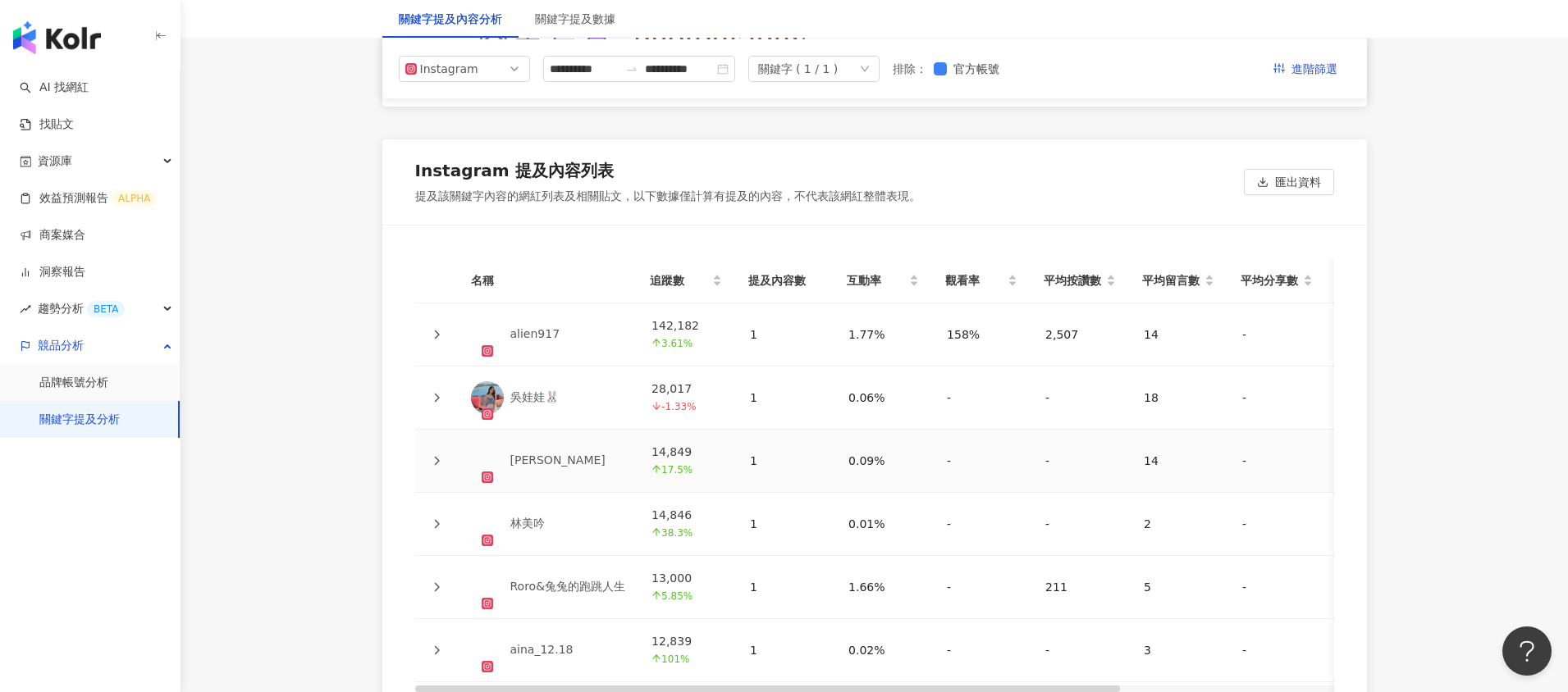
scroll to position [3128, 0]
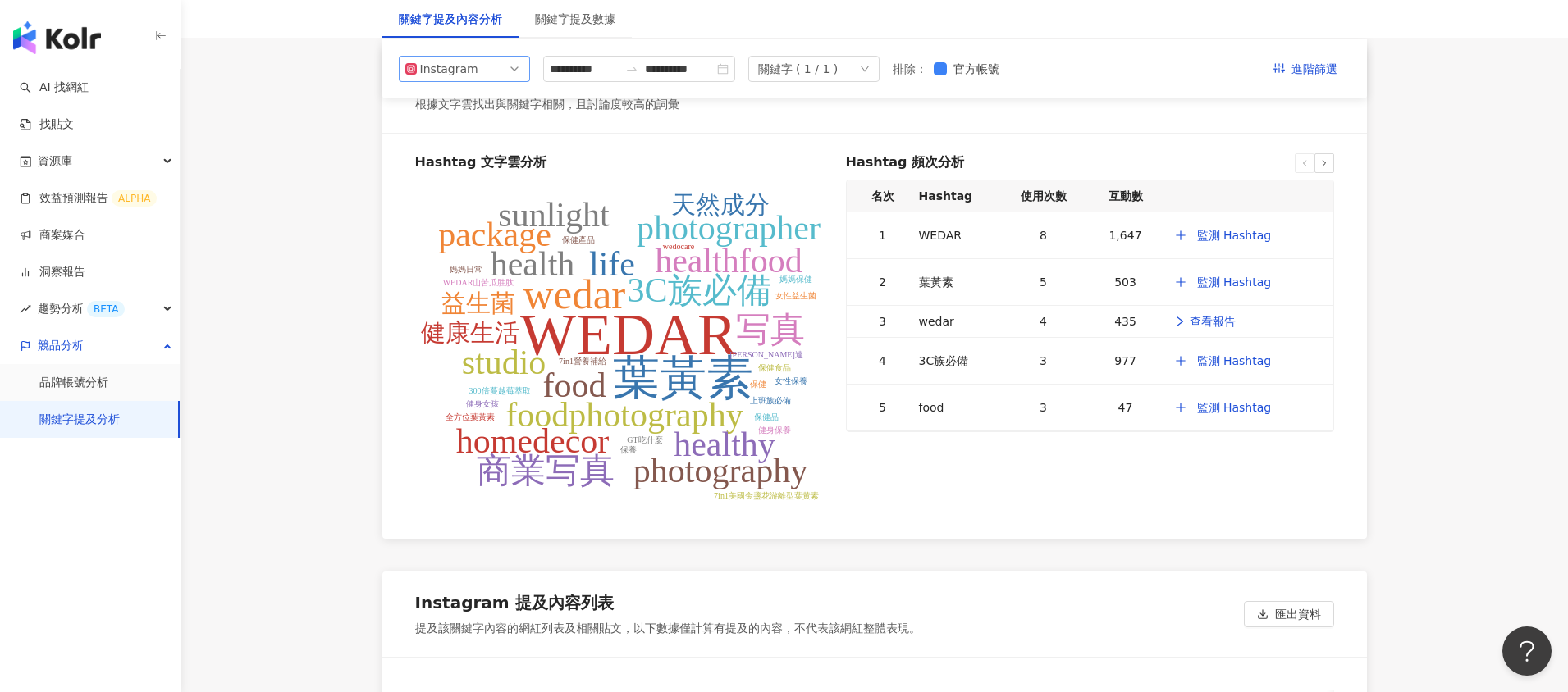
click at [441, 69] on div "Instagram" at bounding box center [447, 68] width 53 height 25
click at [448, 190] on div "Threads" at bounding box center [453, 190] width 53 height 18
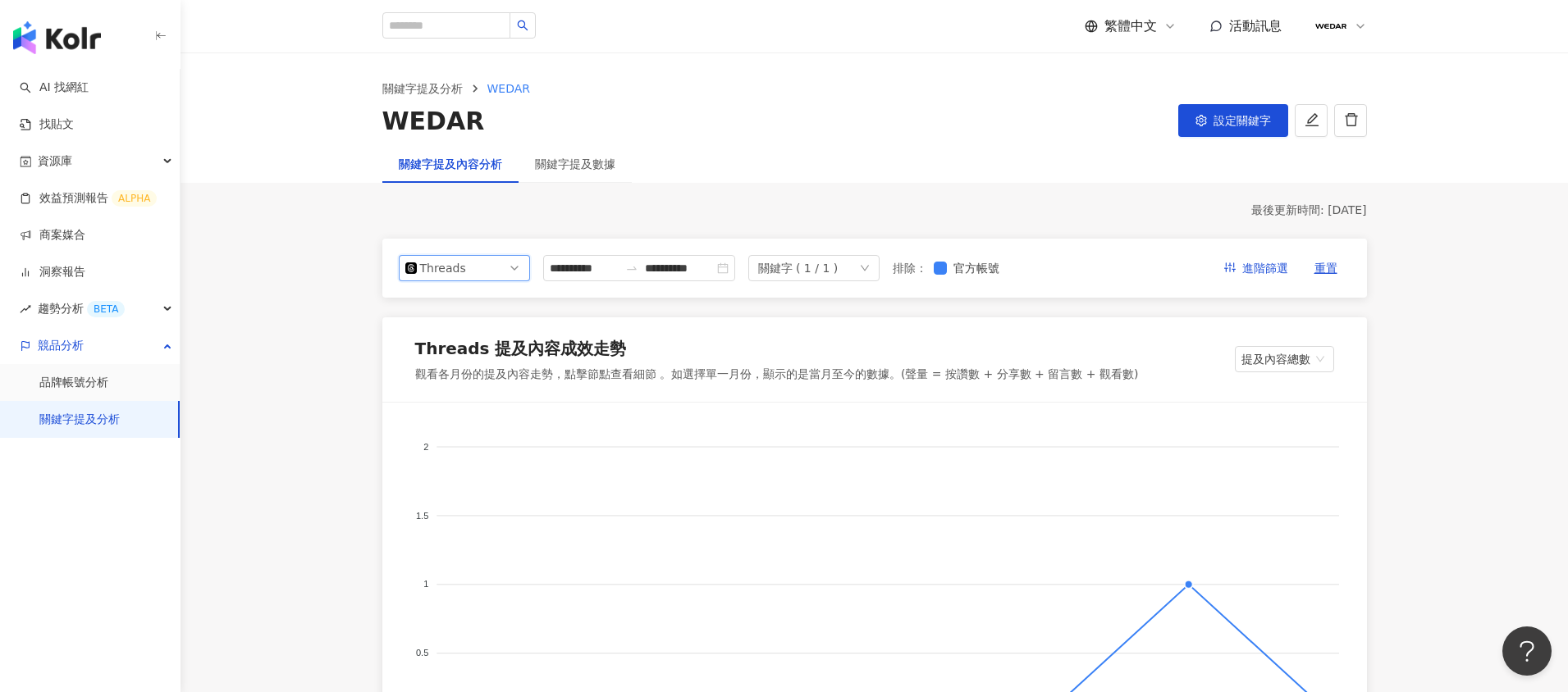
click at [493, 273] on span "Threads" at bounding box center [464, 268] width 118 height 25
click at [478, 354] on div "YouTube" at bounding box center [453, 361] width 53 height 18
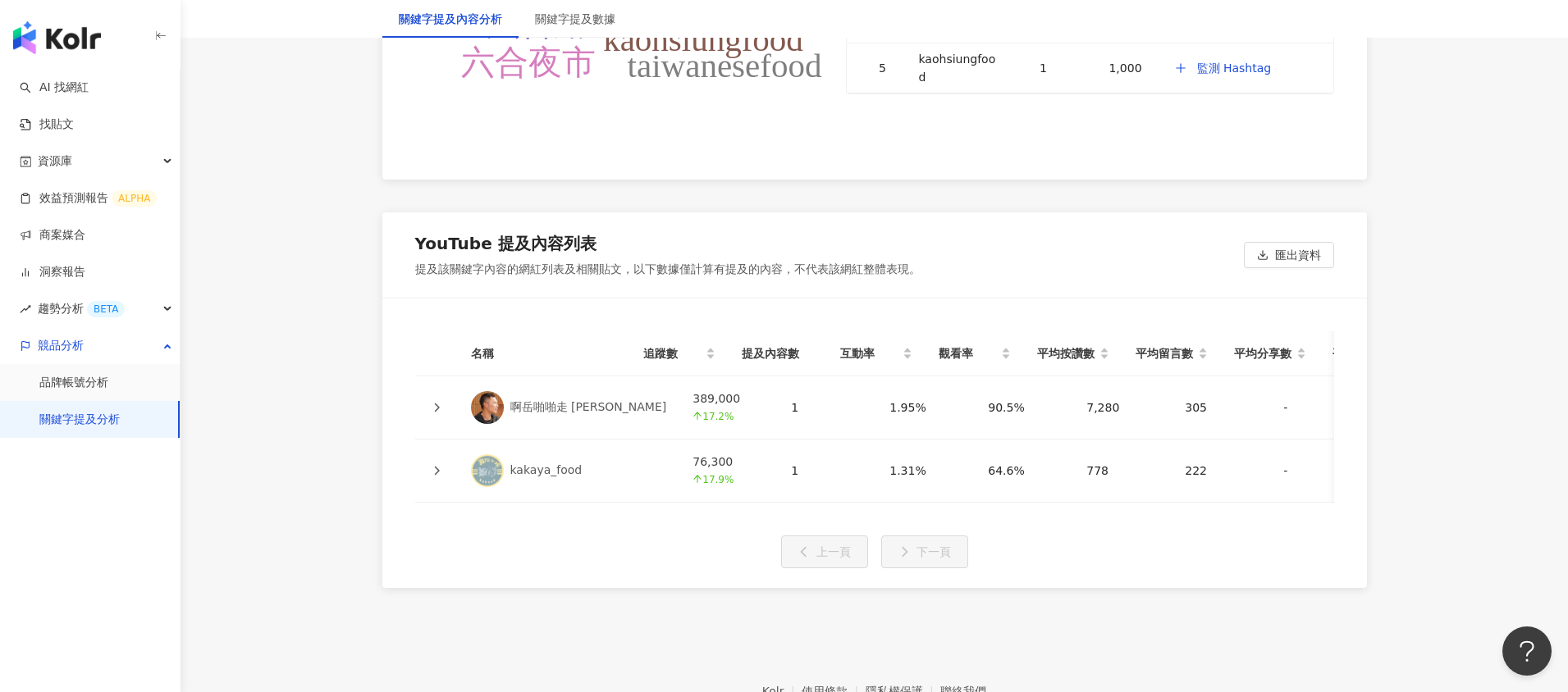
scroll to position [3498, 0]
